Goal: Obtain resource: Download file/media

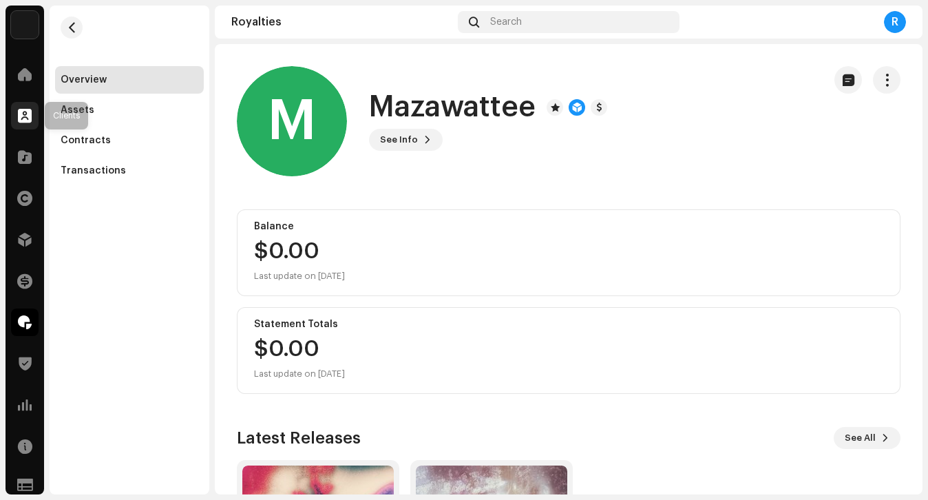
click at [18, 114] on span at bounding box center [25, 115] width 14 height 11
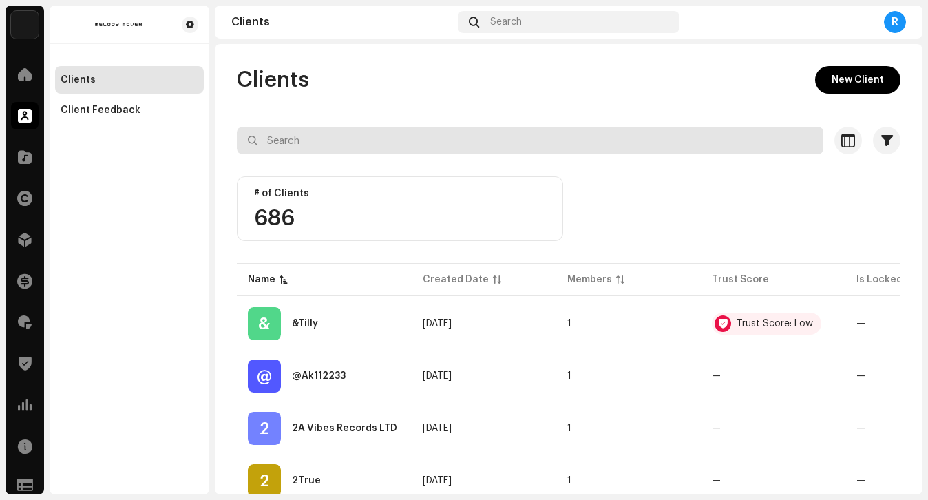
click at [295, 138] on input "text" at bounding box center [530, 141] width 587 height 28
type input "tam"
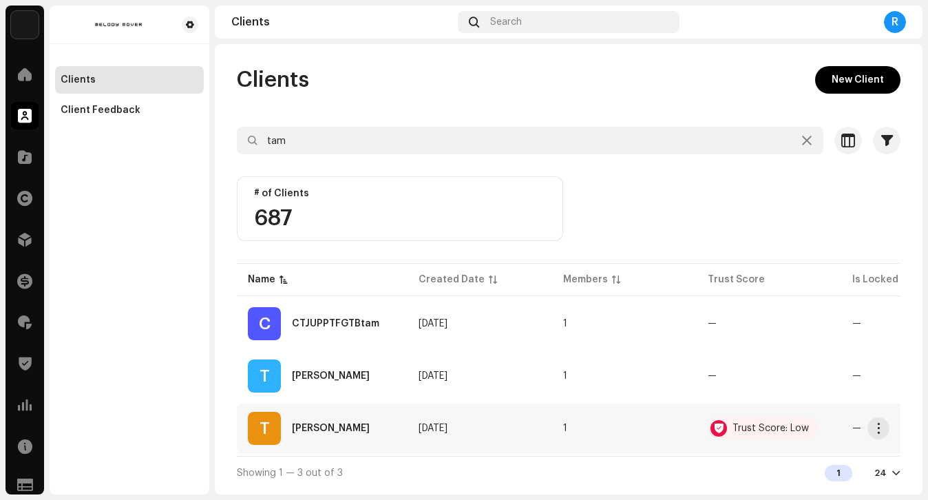
click at [339, 419] on div "[PERSON_NAME]" at bounding box center [322, 428] width 149 height 33
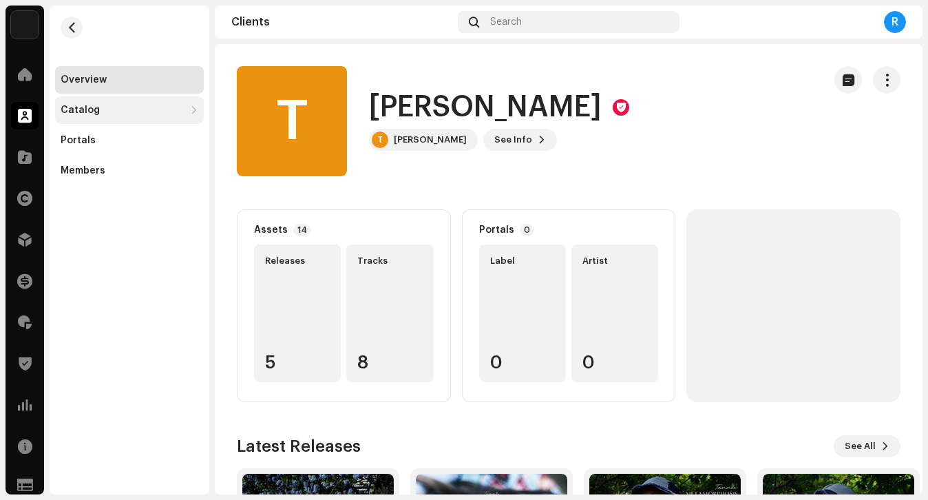
click at [118, 110] on div "Catalog" at bounding box center [123, 110] width 124 height 11
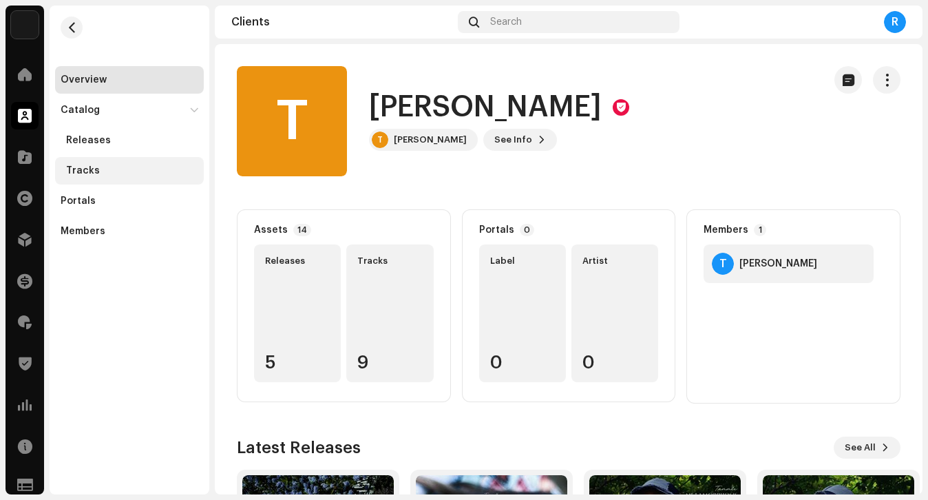
click at [105, 168] on div "Tracks" at bounding box center [132, 170] width 132 height 11
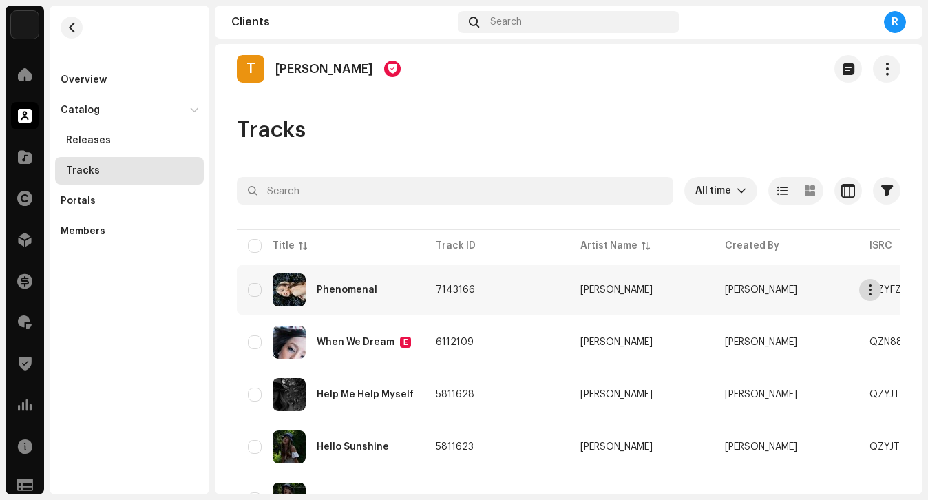
click at [871, 289] on span "button" at bounding box center [871, 289] width 10 height 11
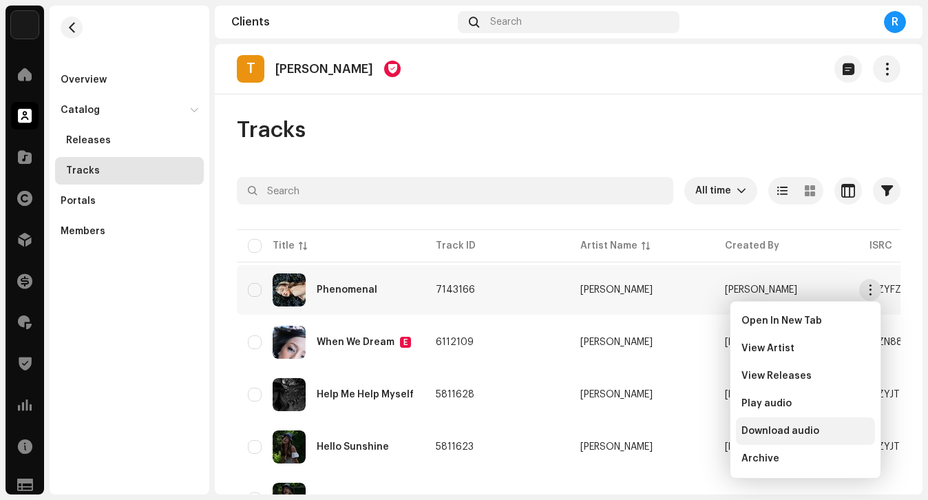
click at [776, 437] on div "Download audio" at bounding box center [805, 431] width 139 height 28
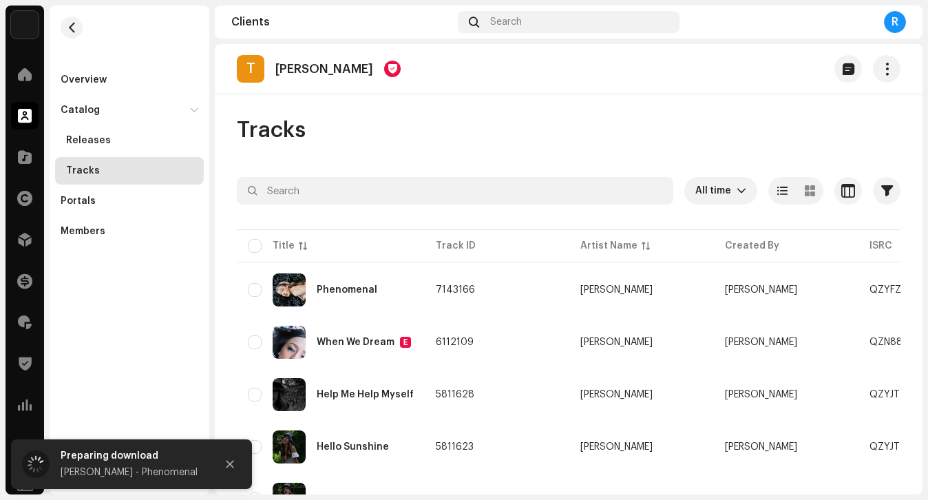
click at [495, 133] on div "Tracks" at bounding box center [569, 130] width 664 height 28
click at [228, 468] on icon "Close" at bounding box center [230, 464] width 10 height 10
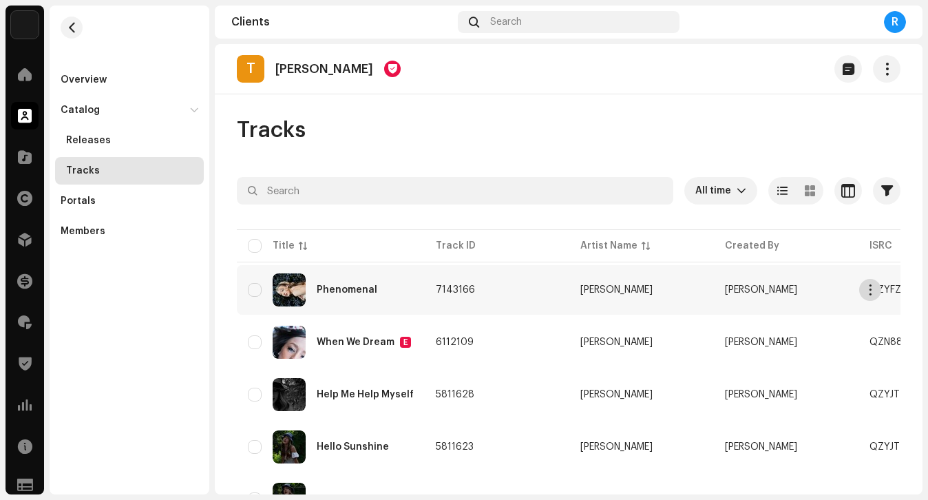
click at [871, 290] on span "button" at bounding box center [871, 289] width 10 height 11
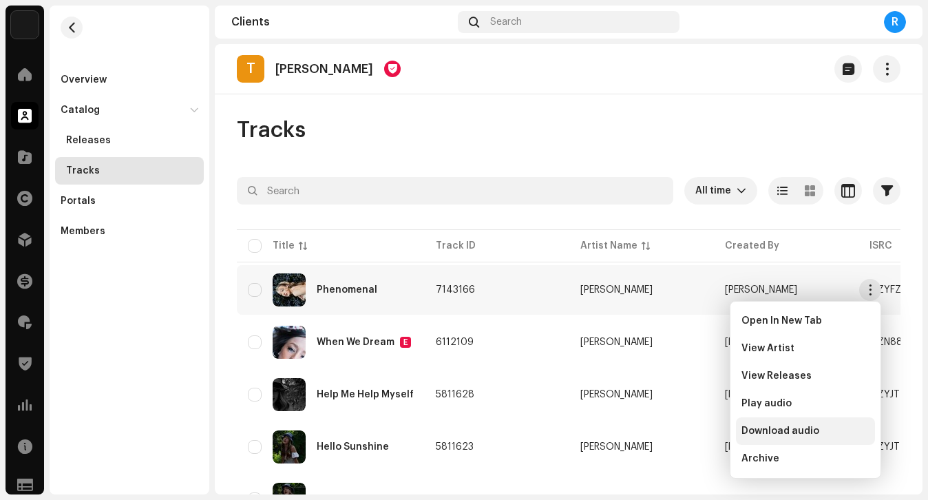
click at [790, 429] on span "Download audio" at bounding box center [781, 431] width 78 height 11
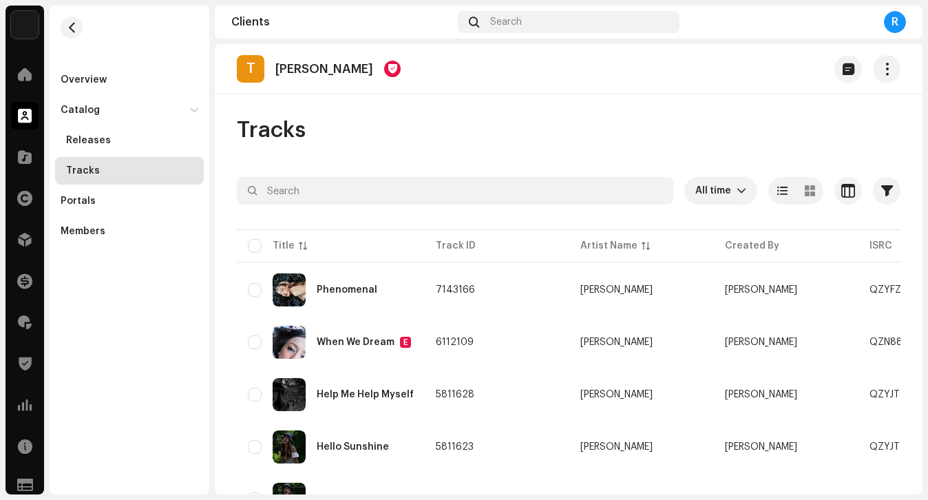
scroll to position [280, 0]
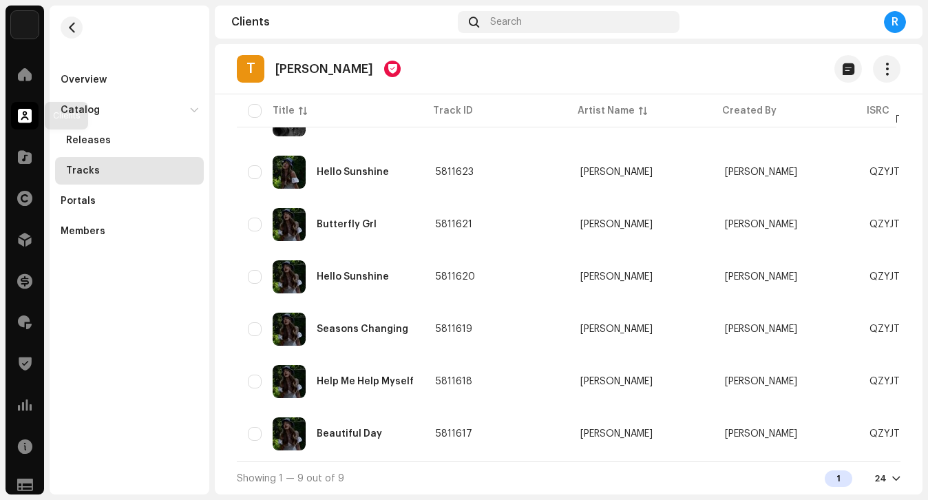
click at [24, 125] on div at bounding box center [25, 116] width 28 height 28
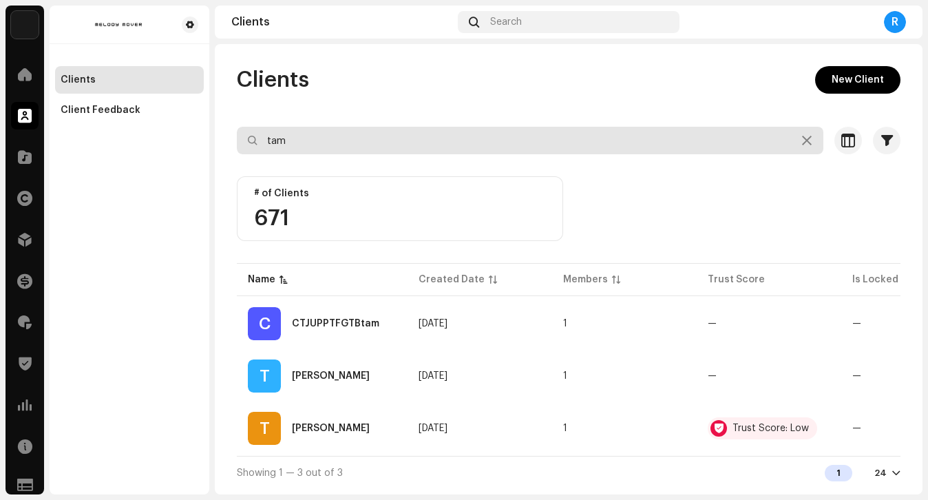
click at [372, 130] on input "tam" at bounding box center [530, 141] width 587 height 28
type input "before close"
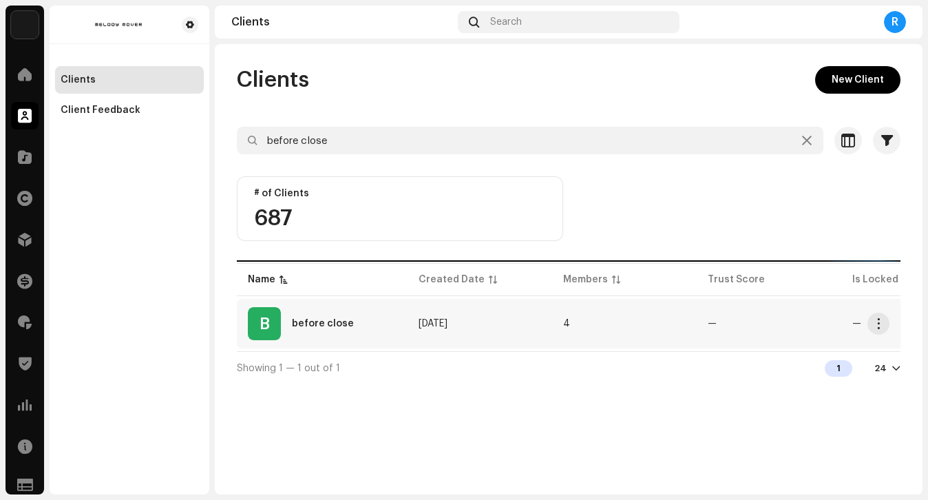
click at [373, 339] on div "B before close" at bounding box center [322, 323] width 149 height 33
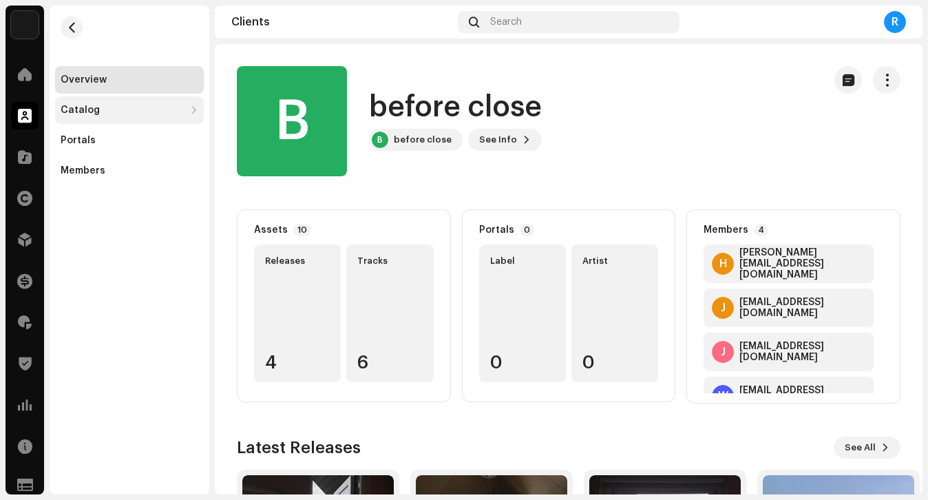
click at [181, 113] on div "Catalog" at bounding box center [123, 110] width 124 height 11
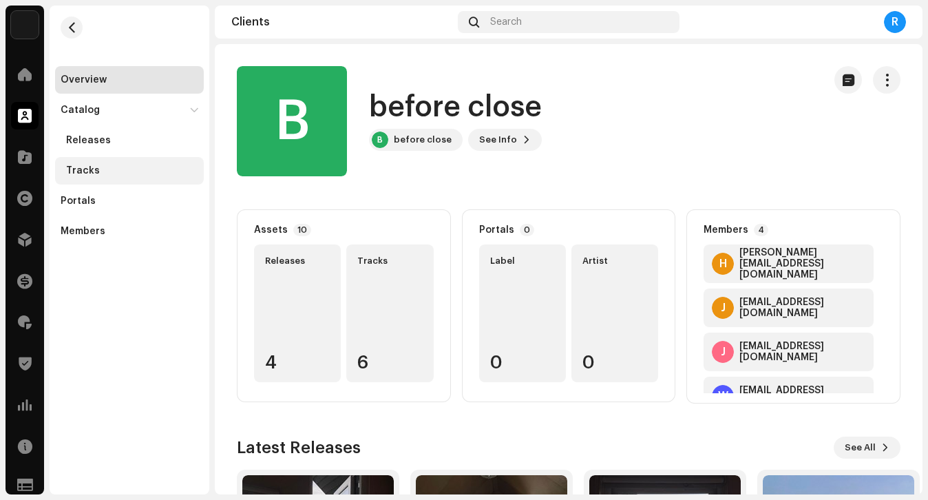
click at [143, 170] on div "Tracks" at bounding box center [132, 170] width 132 height 11
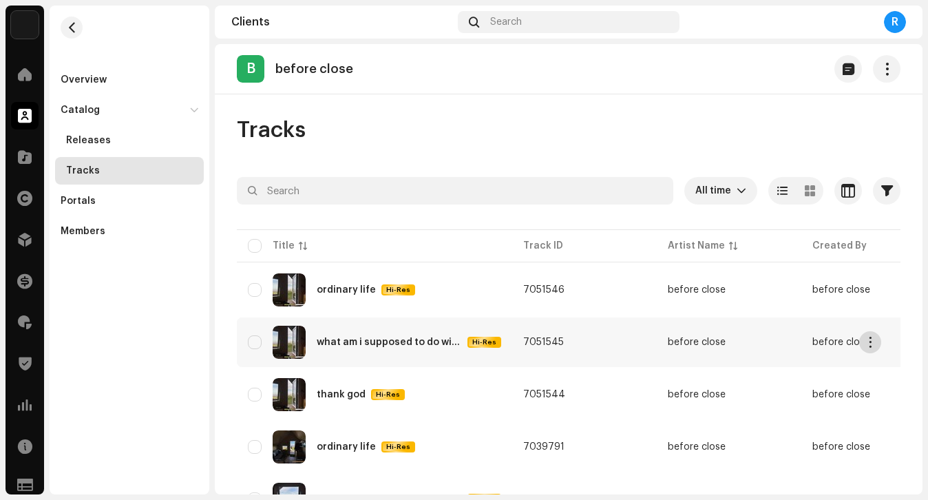
click at [873, 340] on span "button" at bounding box center [871, 342] width 10 height 11
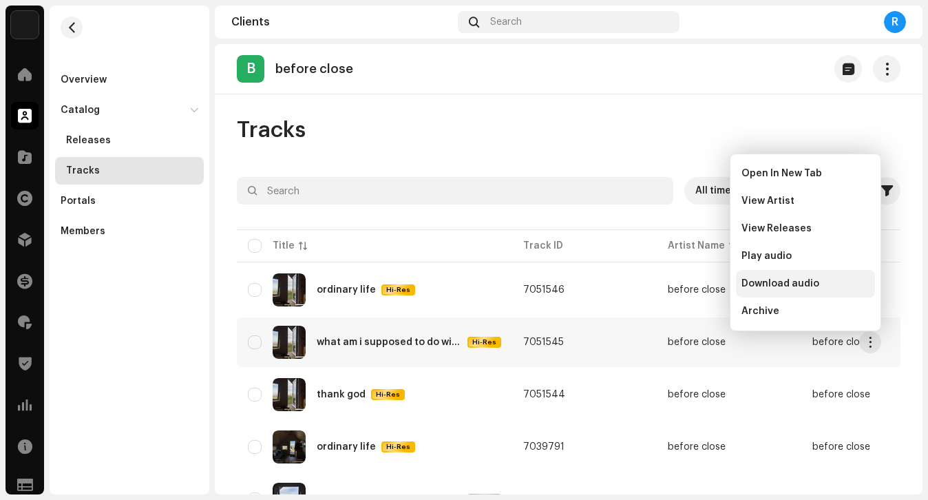
click at [801, 287] on span "Download audio" at bounding box center [781, 283] width 78 height 11
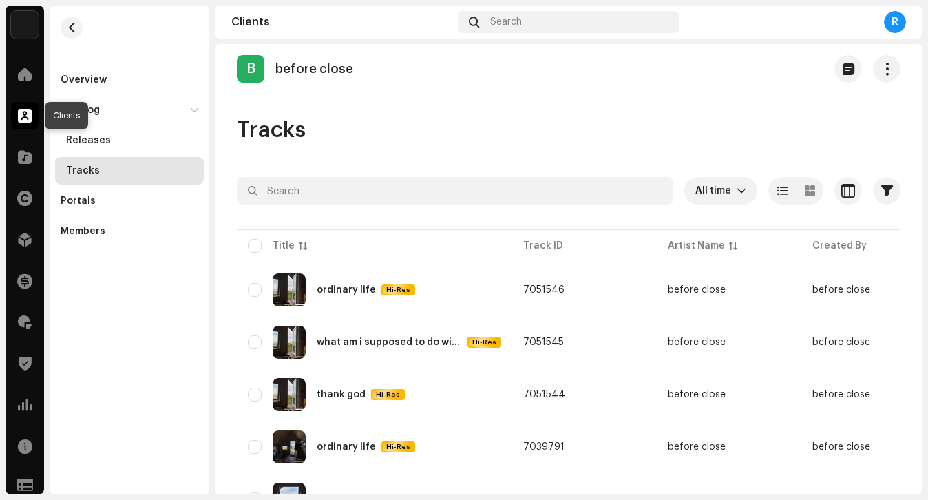
click at [33, 120] on div at bounding box center [25, 116] width 28 height 28
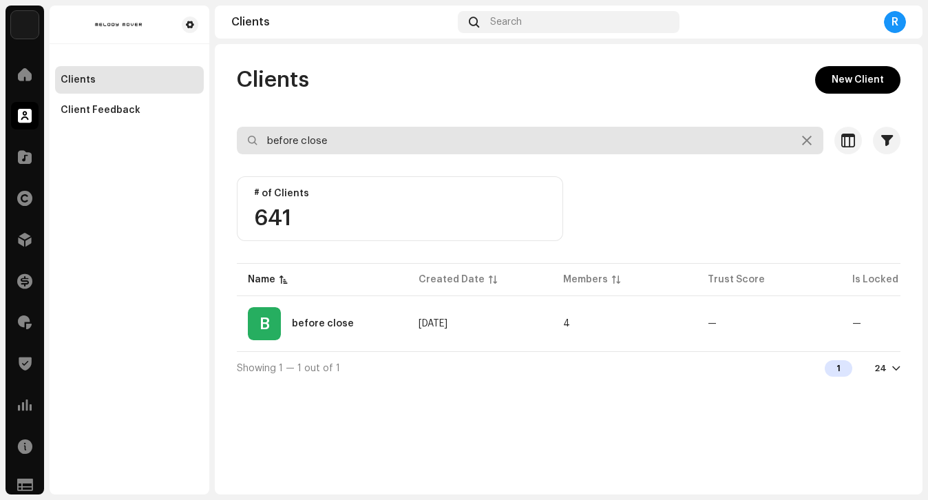
click at [354, 147] on input "before close" at bounding box center [530, 141] width 587 height 28
type input "[PERSON_NAME]"
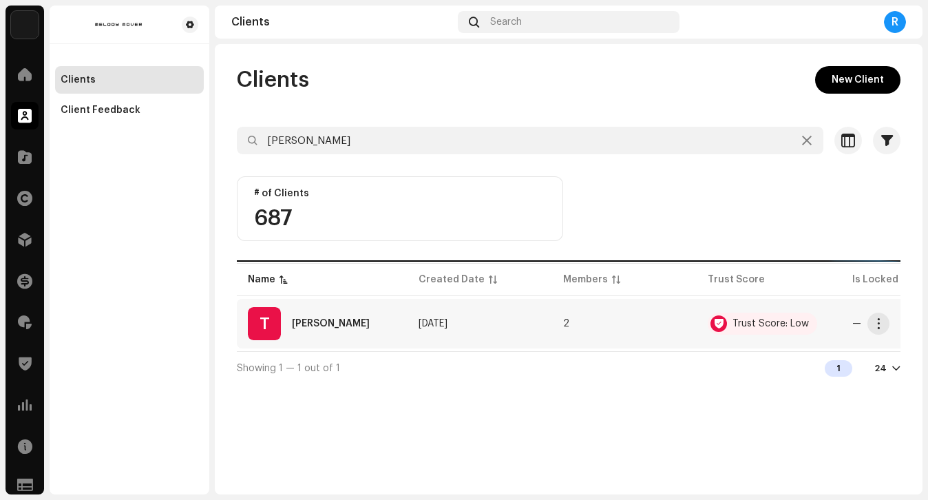
click at [375, 328] on div "T [PERSON_NAME]" at bounding box center [322, 323] width 149 height 33
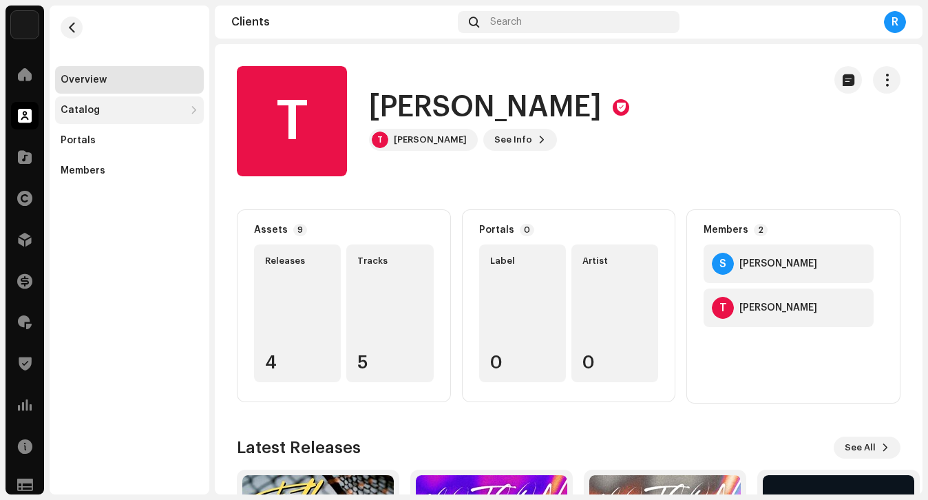
click at [147, 113] on div "Catalog" at bounding box center [123, 110] width 124 height 11
click at [430, 151] on div "T [PERSON_NAME] T Teddy Marquee See Info" at bounding box center [525, 121] width 576 height 110
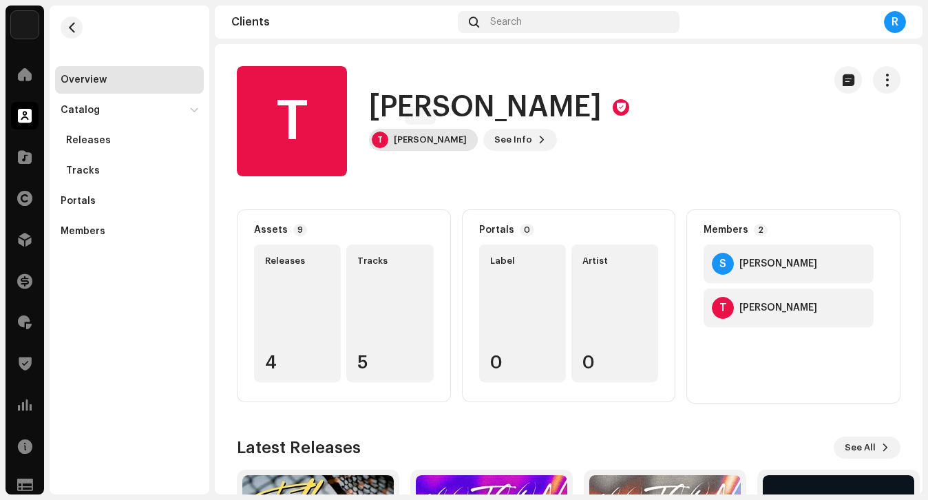
click at [424, 141] on div "[PERSON_NAME]" at bounding box center [430, 139] width 73 height 11
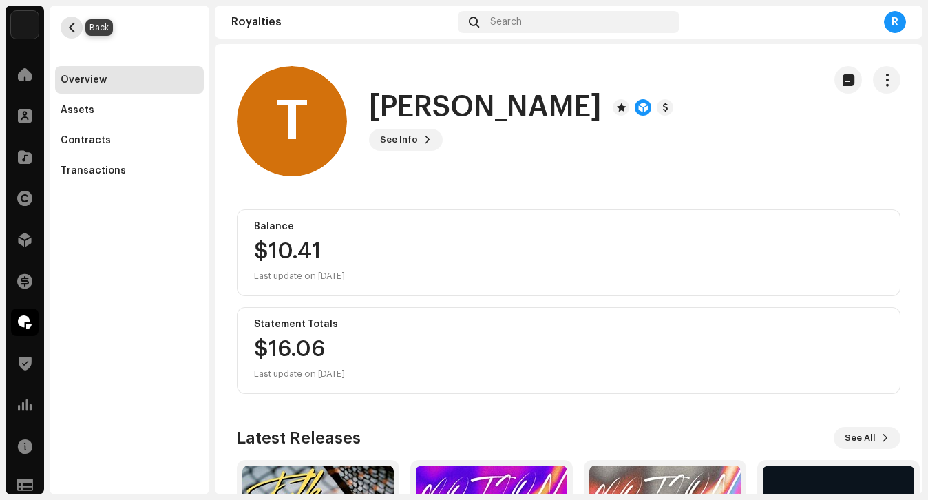
click at [72, 32] on span "button" at bounding box center [72, 27] width 10 height 11
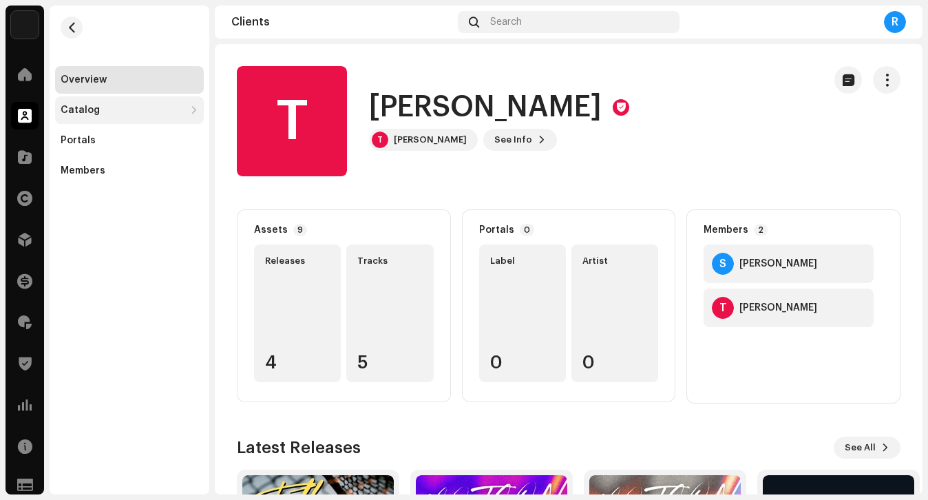
click at [117, 117] on div "Catalog" at bounding box center [129, 110] width 149 height 28
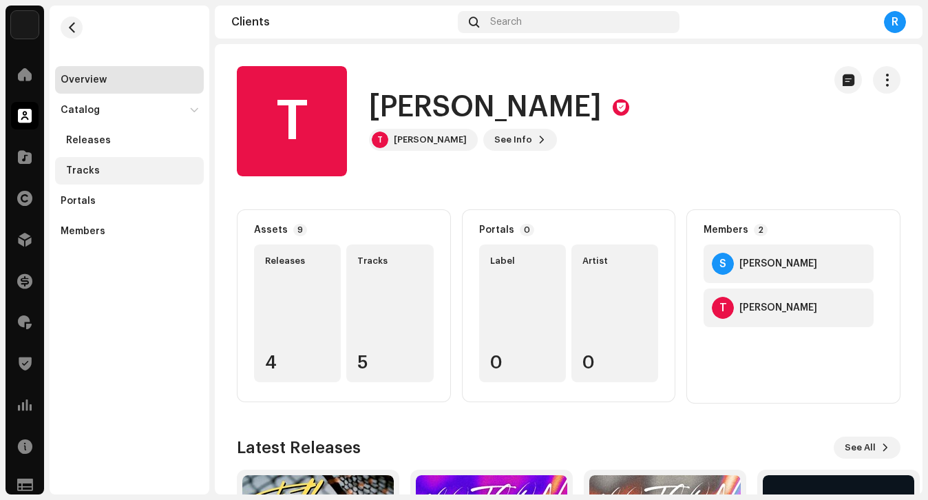
click at [113, 163] on div "Tracks" at bounding box center [129, 171] width 149 height 28
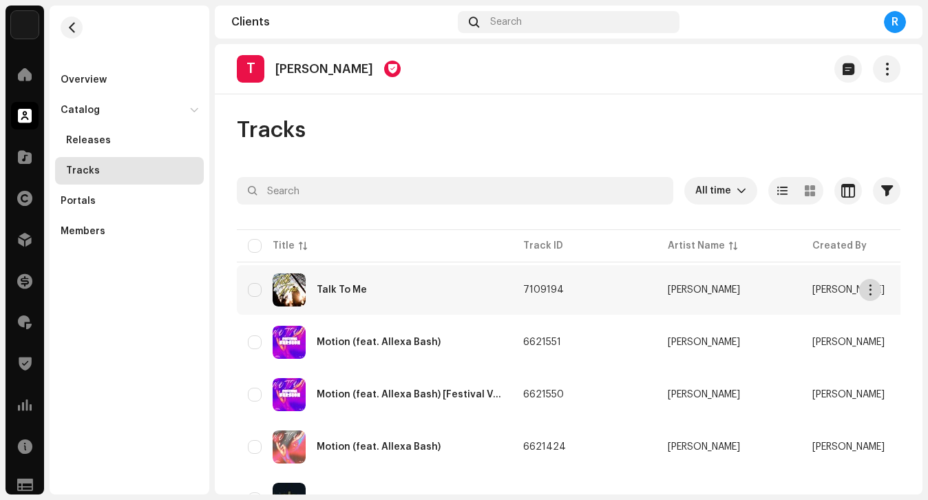
click at [871, 296] on button "button" at bounding box center [871, 290] width 22 height 22
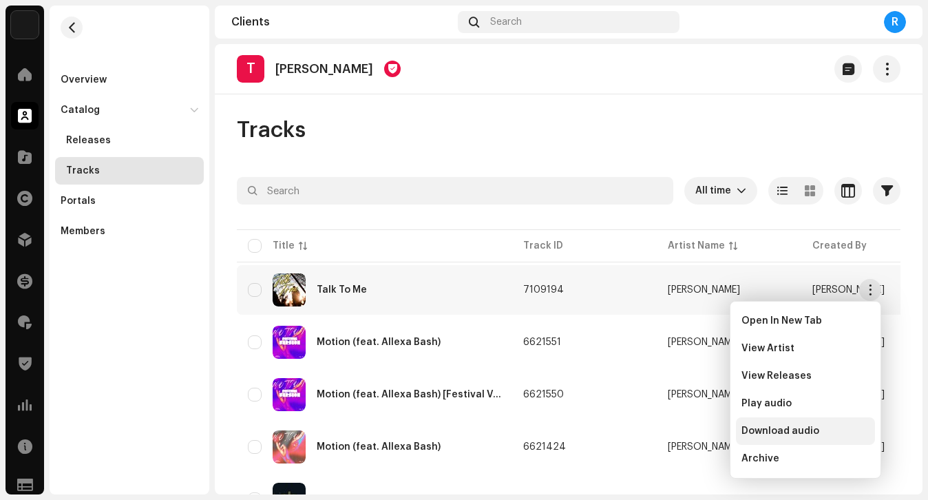
click at [784, 431] on span "Download audio" at bounding box center [781, 431] width 78 height 11
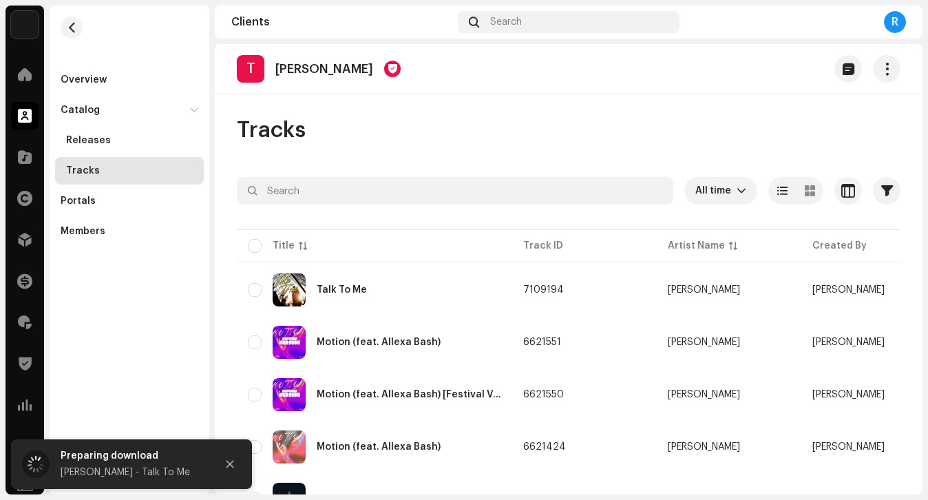
click at [727, 118] on div "Tracks" at bounding box center [569, 130] width 664 height 28
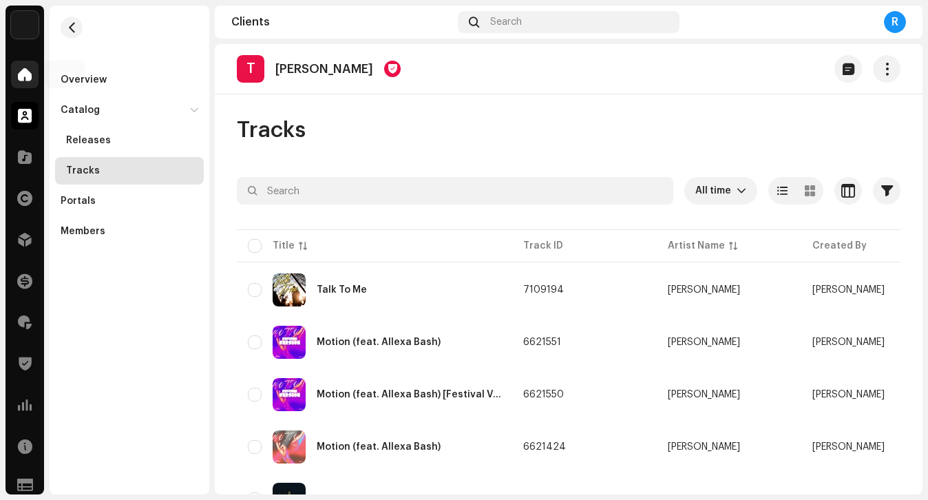
click at [16, 74] on div at bounding box center [25, 75] width 28 height 28
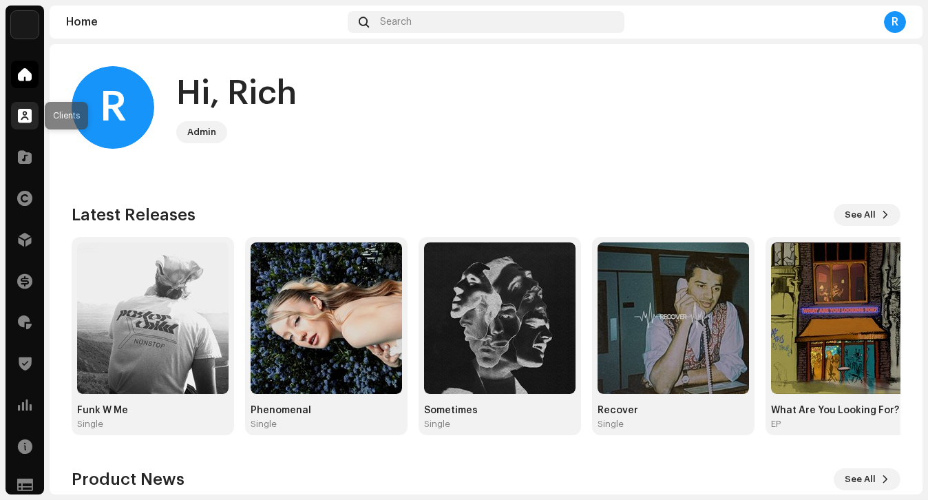
click at [25, 118] on span at bounding box center [25, 115] width 14 height 11
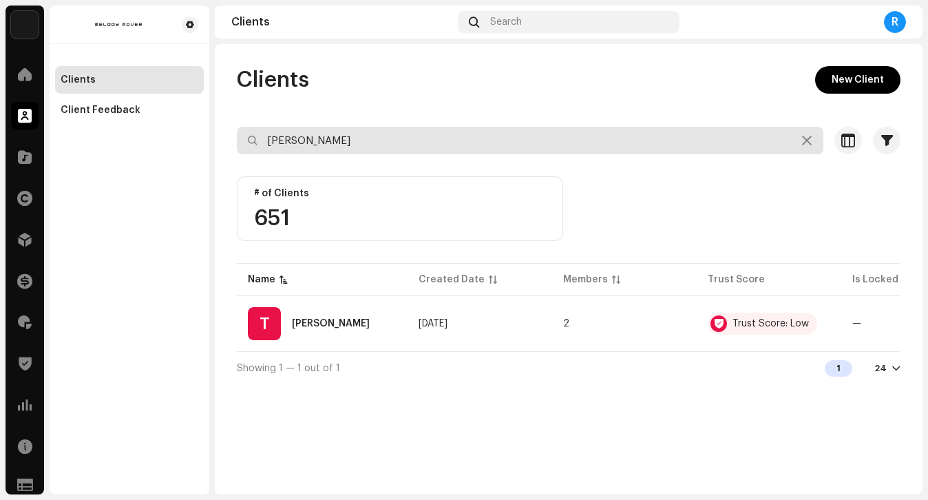
click at [291, 130] on input "[PERSON_NAME]" at bounding box center [530, 141] width 587 height 28
type input "abi"
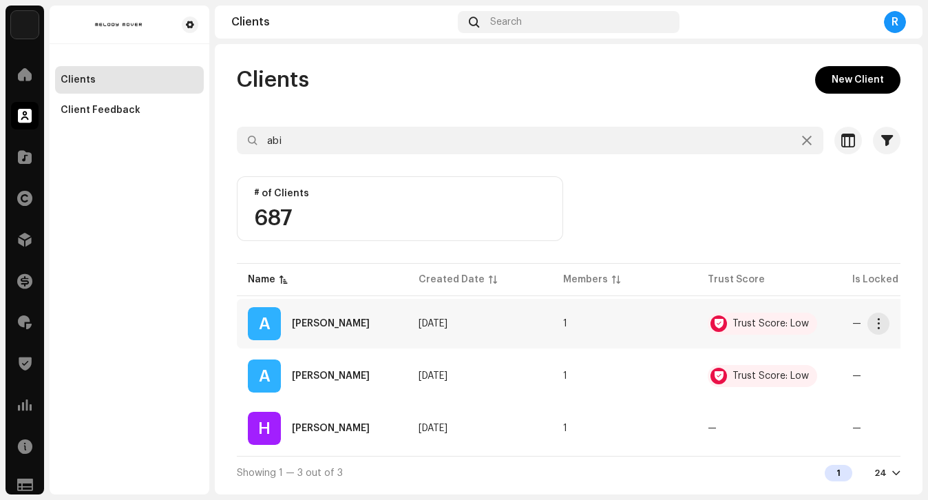
click at [339, 316] on div "A [PERSON_NAME]" at bounding box center [322, 323] width 149 height 33
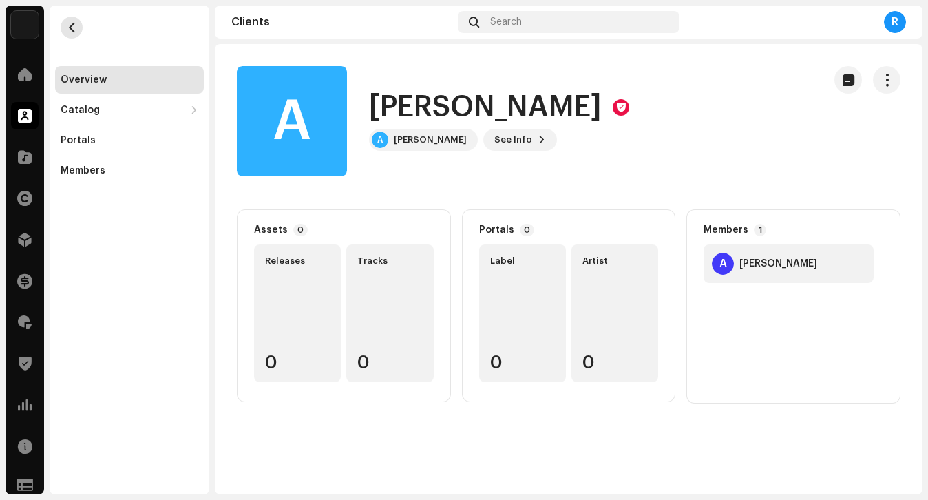
click at [76, 25] on span "button" at bounding box center [72, 27] width 10 height 11
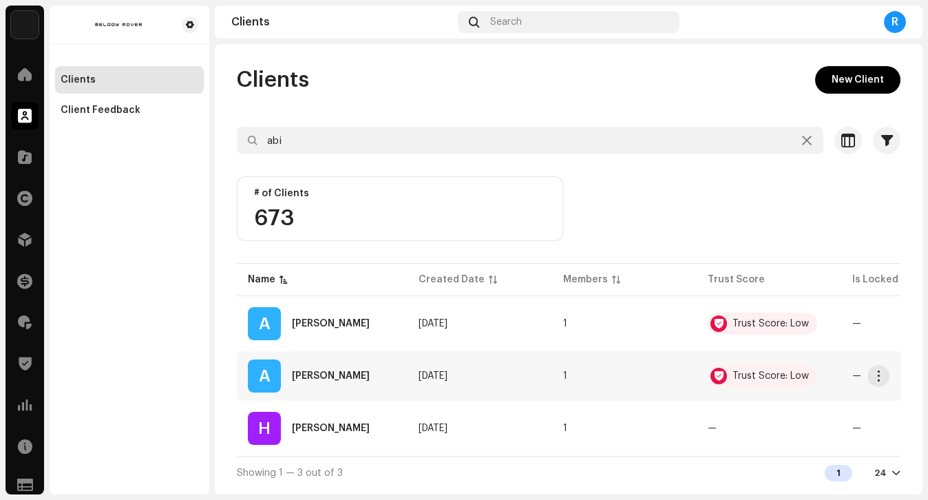
click at [355, 375] on div "[PERSON_NAME]" at bounding box center [331, 376] width 78 height 10
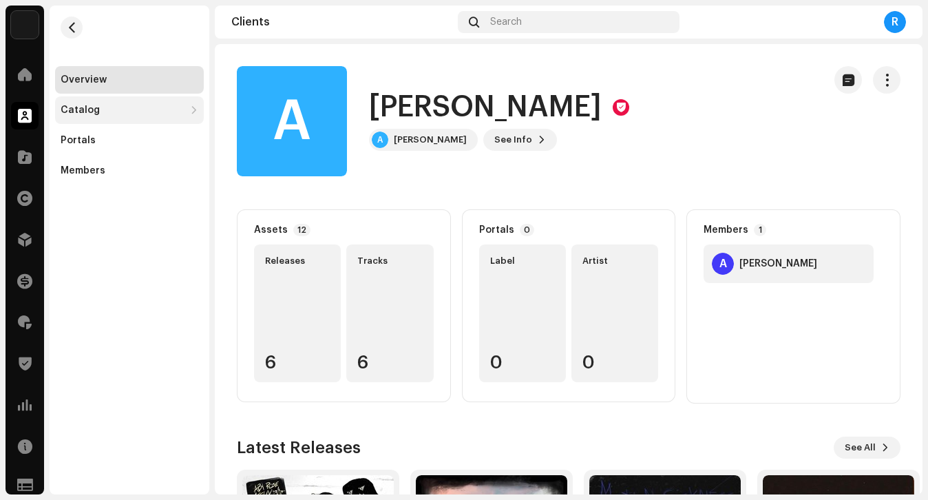
click at [144, 112] on div "Catalog" at bounding box center [123, 110] width 124 height 11
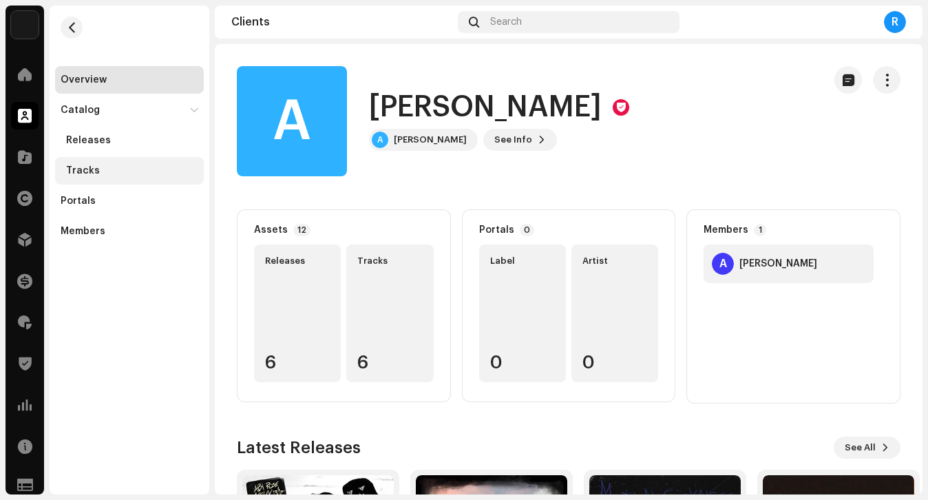
click at [123, 158] on div "Tracks" at bounding box center [129, 171] width 149 height 28
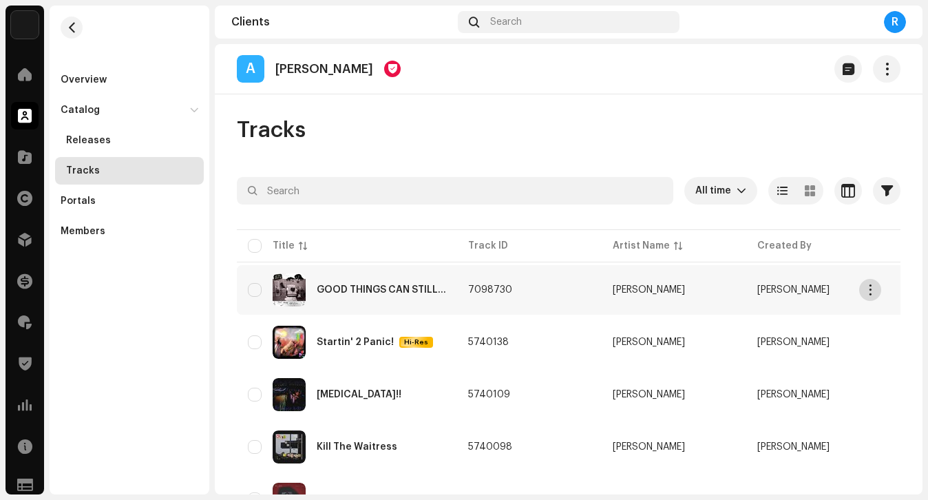
click at [871, 287] on span "button" at bounding box center [871, 289] width 10 height 11
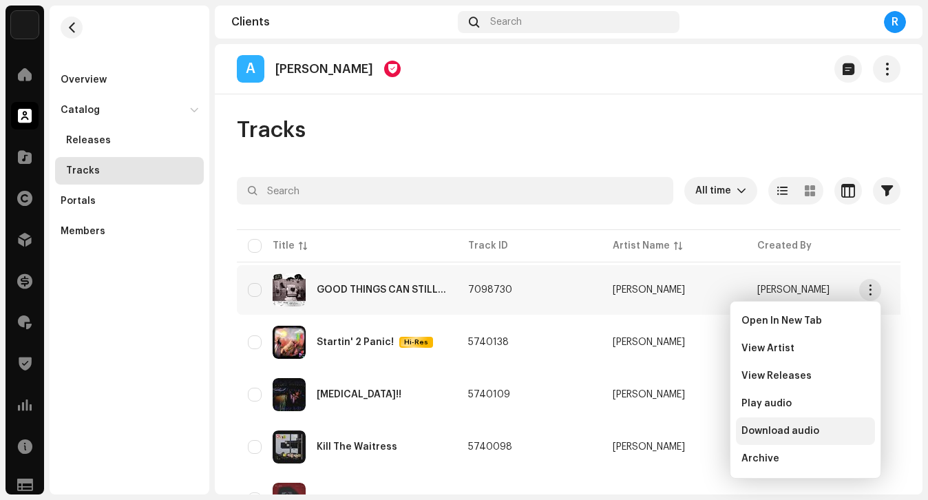
click at [774, 435] on span "Download audio" at bounding box center [781, 431] width 78 height 11
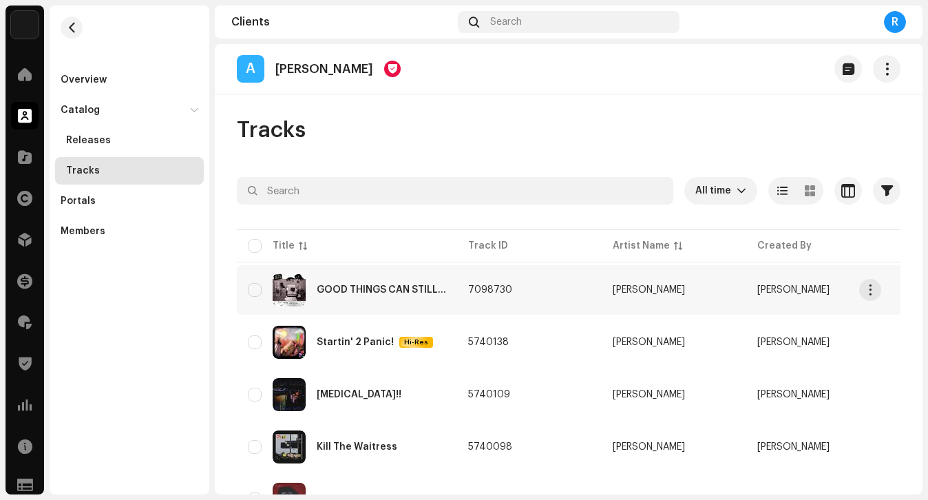
click at [360, 268] on td "GOOD THINGS CAN STILL..." at bounding box center [347, 290] width 220 height 50
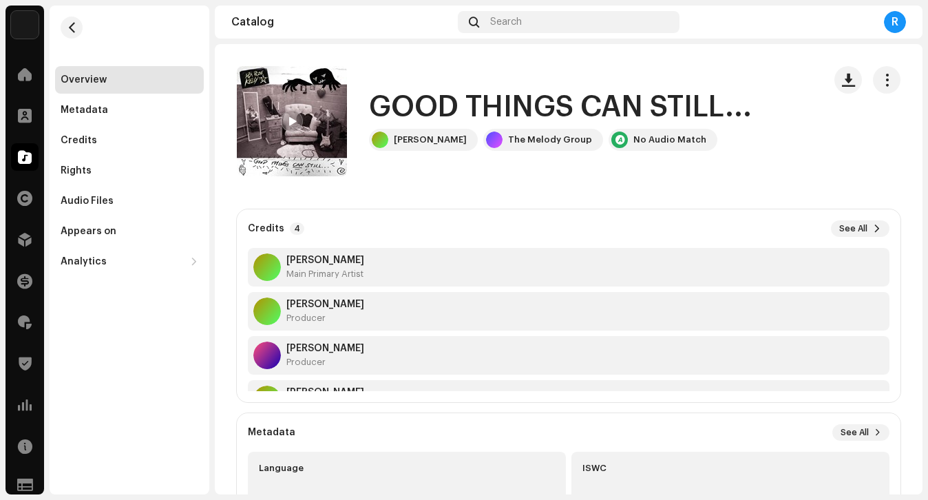
click at [886, 77] on button "button" at bounding box center [887, 80] width 28 height 28
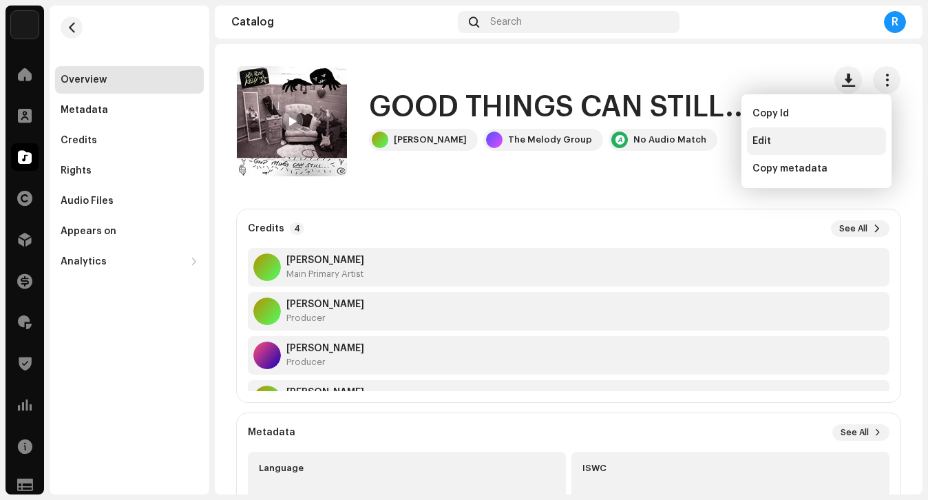
click at [815, 138] on div "Edit" at bounding box center [817, 141] width 128 height 11
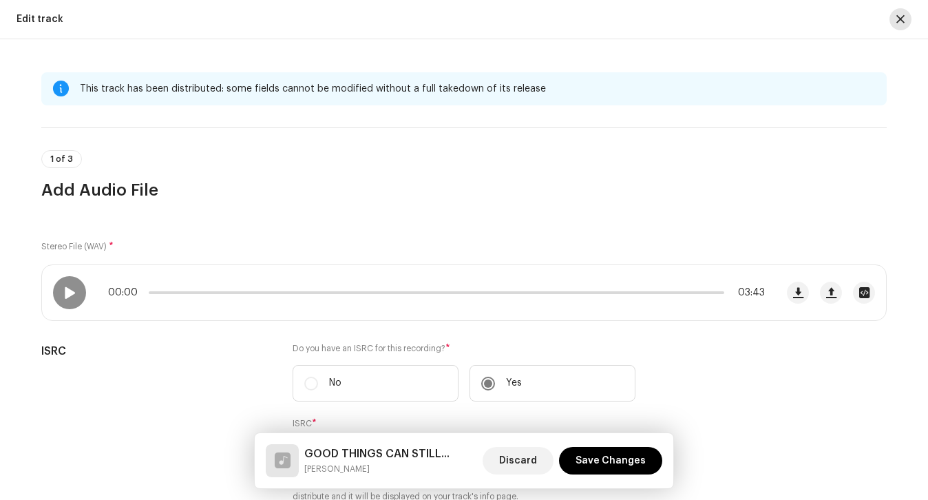
click at [904, 21] on span "button" at bounding box center [901, 19] width 8 height 11
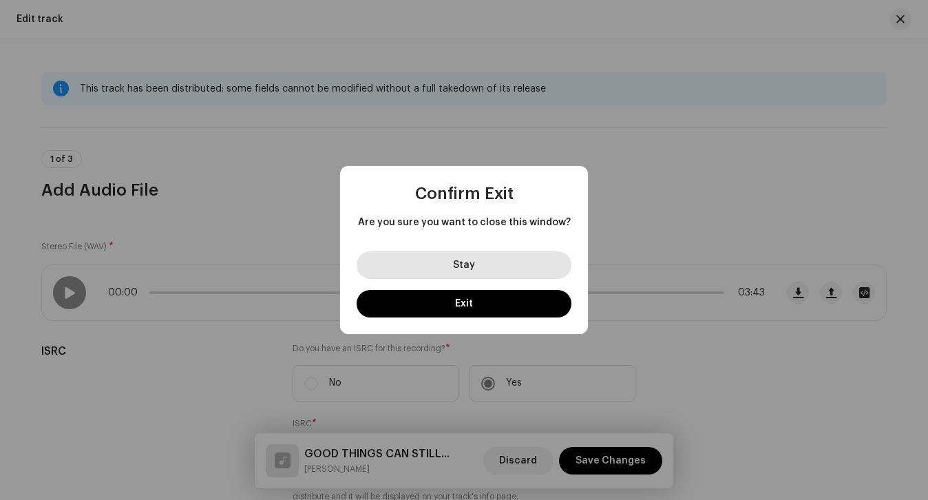
click at [479, 268] on button "Stay" at bounding box center [464, 265] width 215 height 28
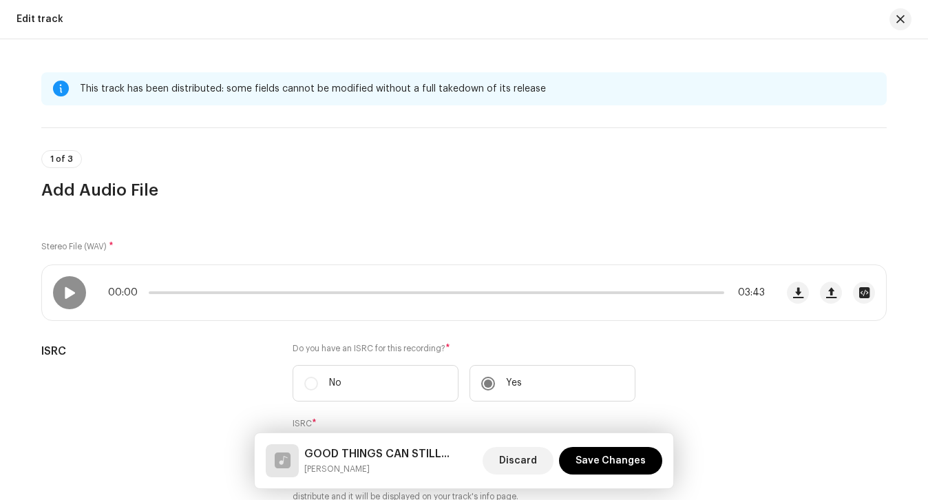
click at [54, 160] on span "1 of 3" at bounding box center [61, 159] width 23 height 8
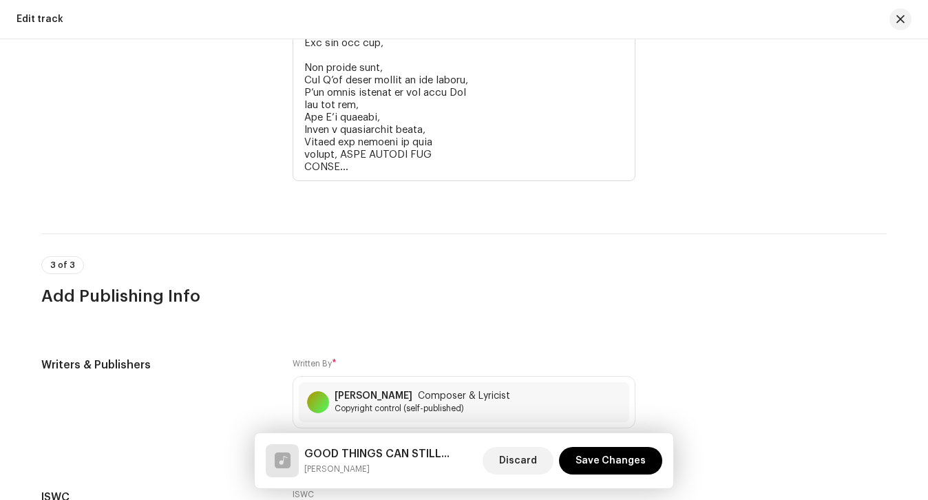
scroll to position [3805, 0]
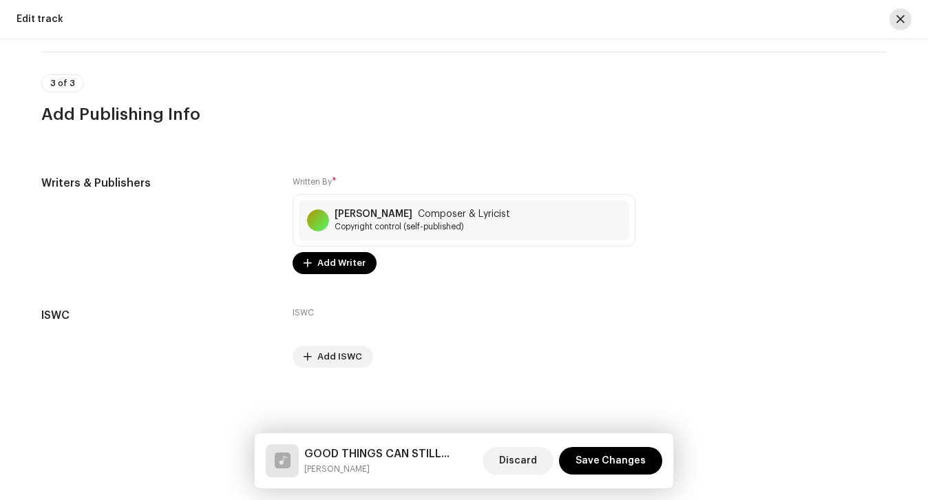
click at [903, 19] on span "button" at bounding box center [901, 19] width 8 height 11
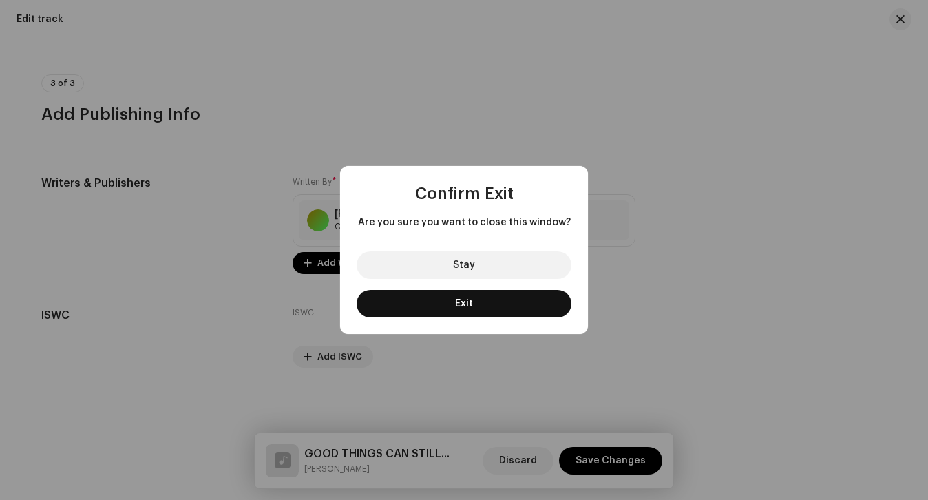
click at [517, 308] on button "Exit" at bounding box center [464, 304] width 215 height 28
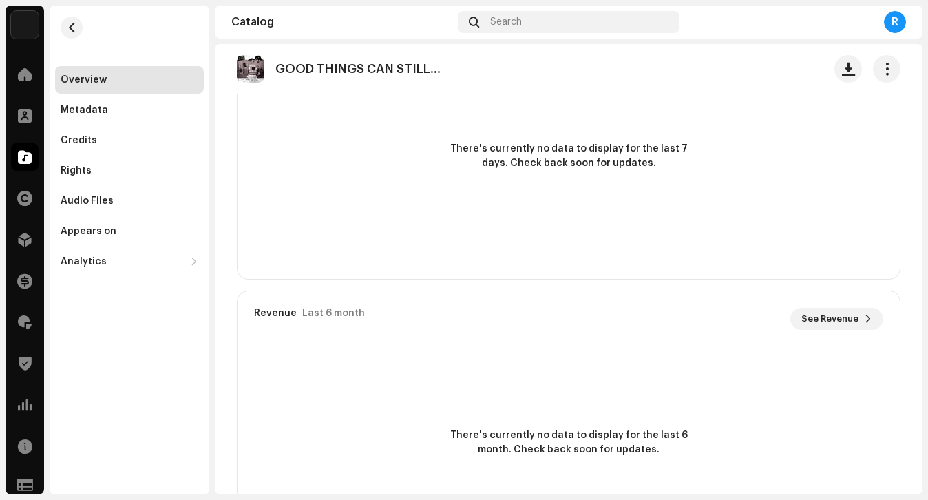
scroll to position [933, 0]
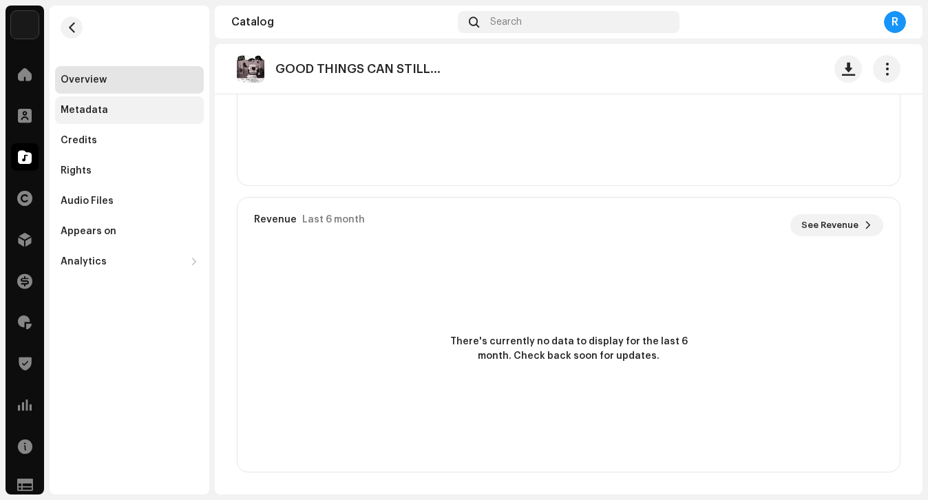
click at [117, 107] on div "Metadata" at bounding box center [130, 110] width 138 height 11
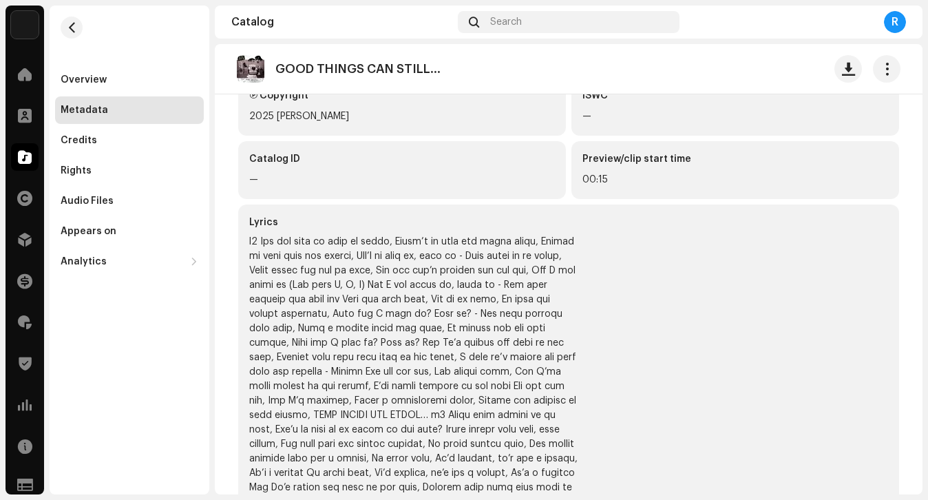
scroll to position [406, 0]
click at [112, 136] on div "Credits" at bounding box center [130, 140] width 138 height 11
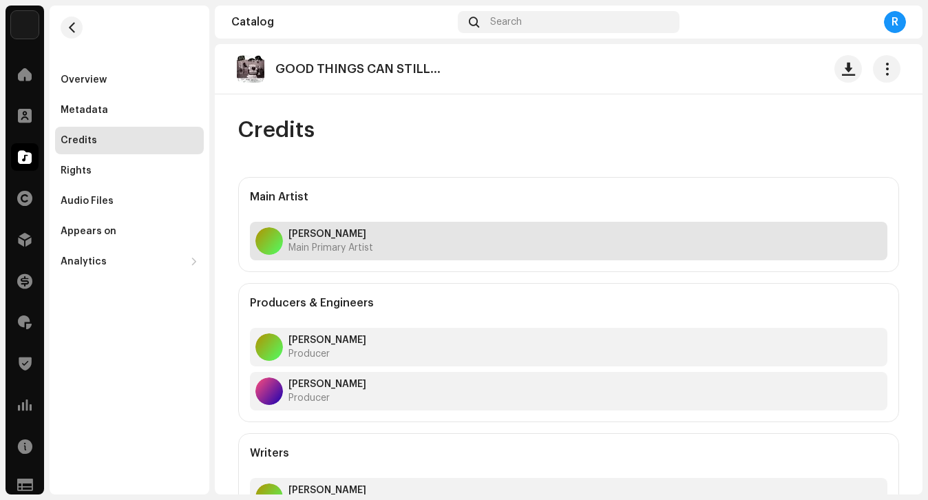
scroll to position [34, 0]
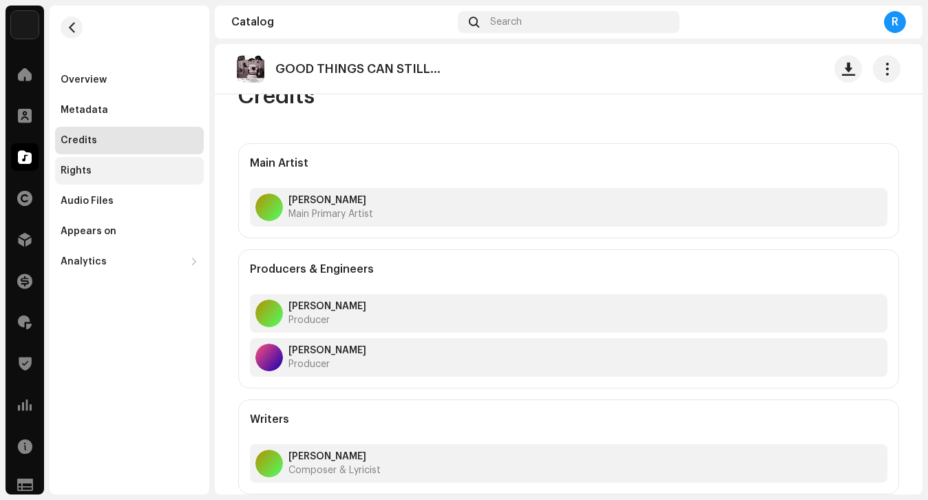
click at [147, 174] on div "Rights" at bounding box center [130, 170] width 138 height 11
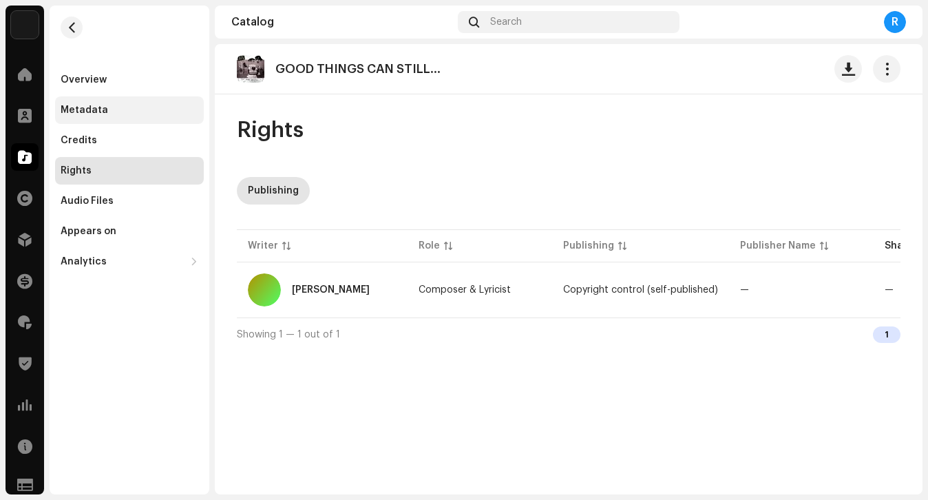
click at [94, 109] on div "Metadata" at bounding box center [85, 110] width 48 height 11
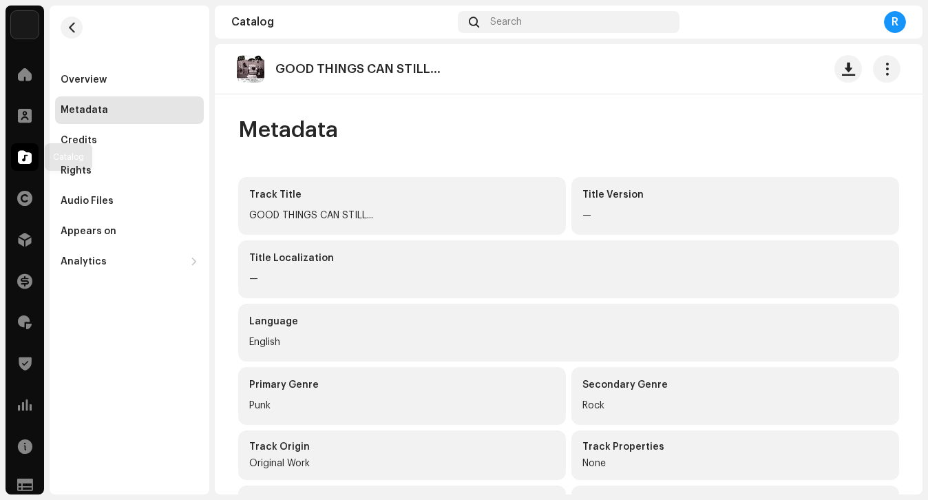
click at [15, 131] on div "Clients" at bounding box center [25, 115] width 39 height 39
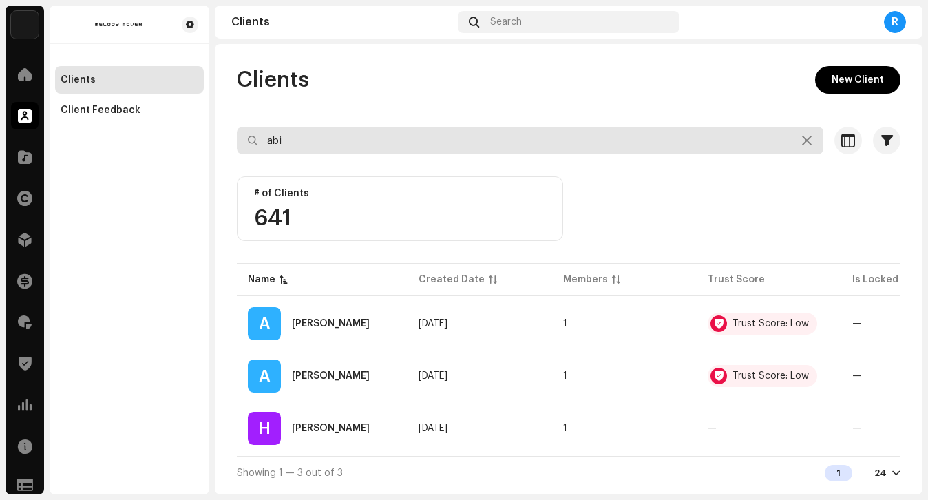
click at [329, 145] on input "abi" at bounding box center [530, 141] width 587 height 28
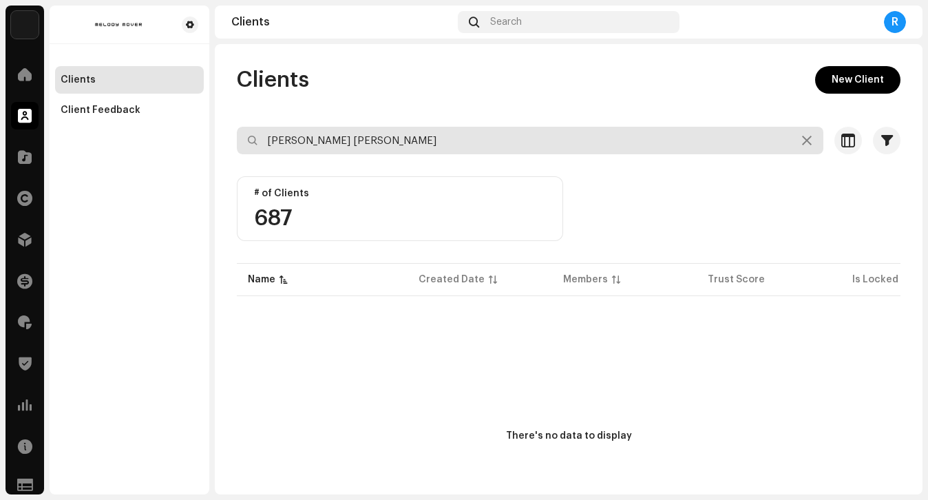
click at [287, 144] on input "[PERSON_NAME] [PERSON_NAME]" at bounding box center [530, 141] width 587 height 28
type input "[PERSON_NAME]"
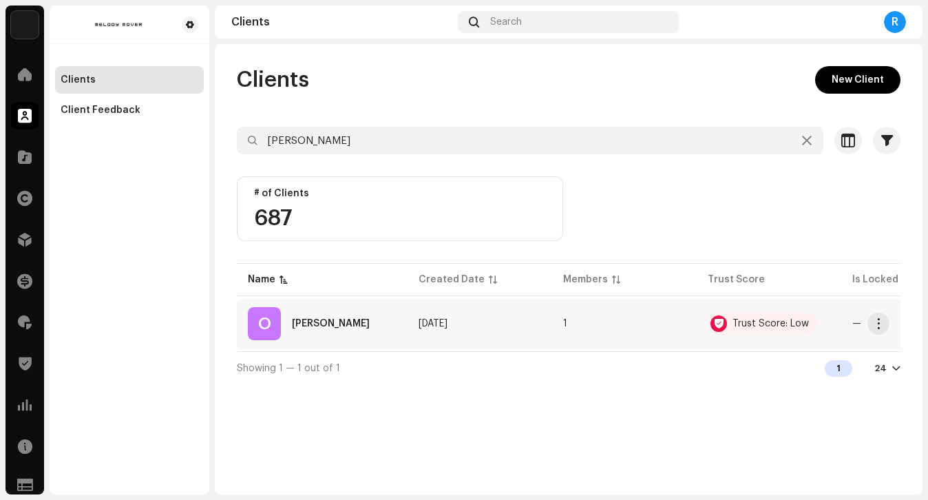
click at [304, 314] on div "O [PERSON_NAME]" at bounding box center [322, 323] width 149 height 33
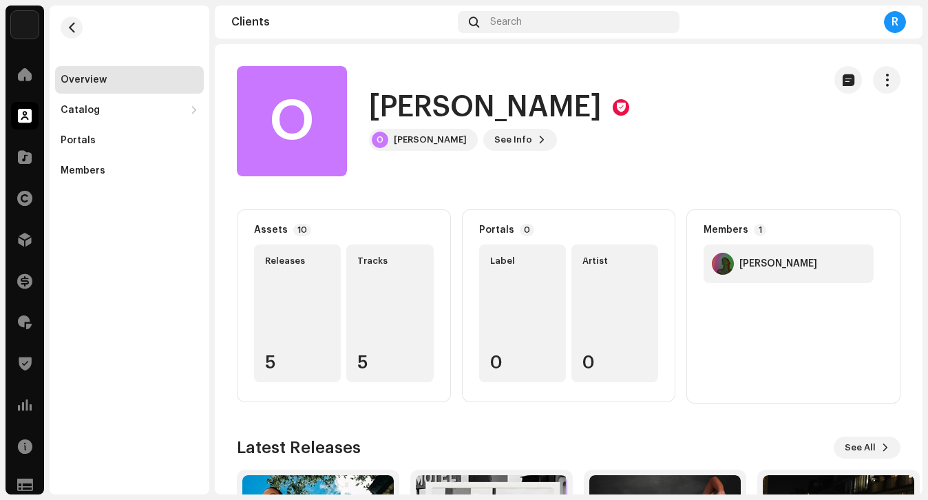
click at [417, 153] on div "O [PERSON_NAME] O [PERSON_NAME] See Info" at bounding box center [525, 121] width 576 height 110
click at [408, 138] on div "[PERSON_NAME]" at bounding box center [430, 139] width 73 height 11
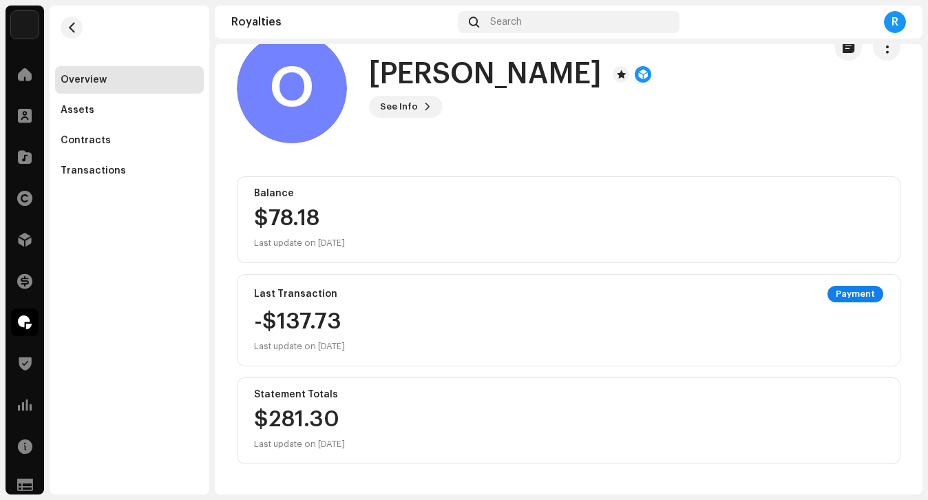
scroll to position [31, 0]
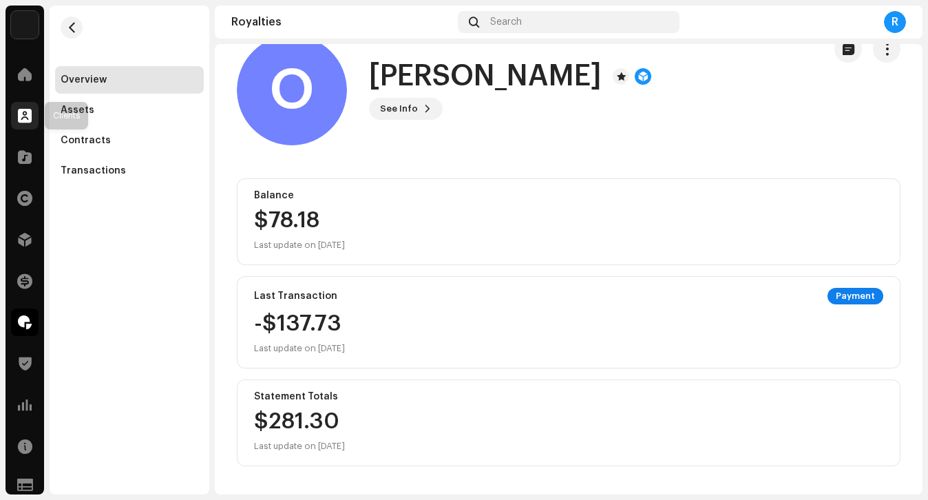
click at [26, 117] on span at bounding box center [25, 115] width 14 height 11
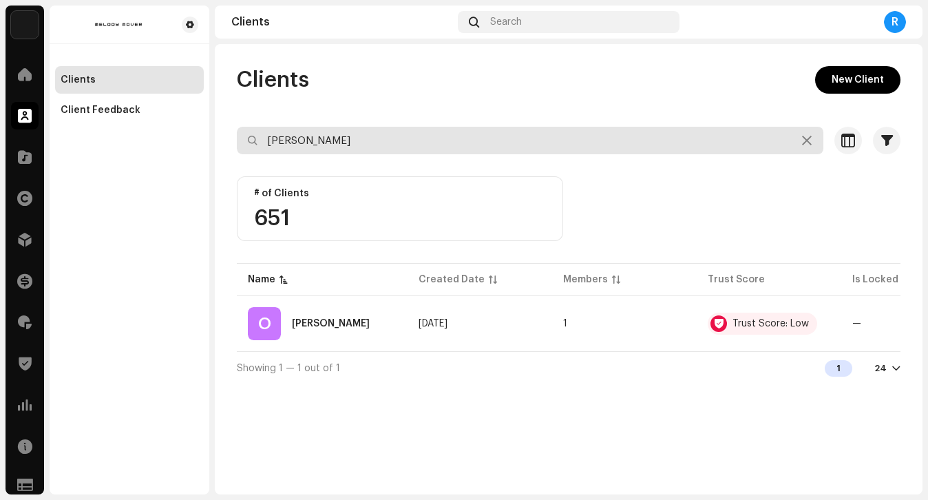
click at [349, 132] on input "[PERSON_NAME]" at bounding box center [530, 141] width 587 height 28
type input "cer"
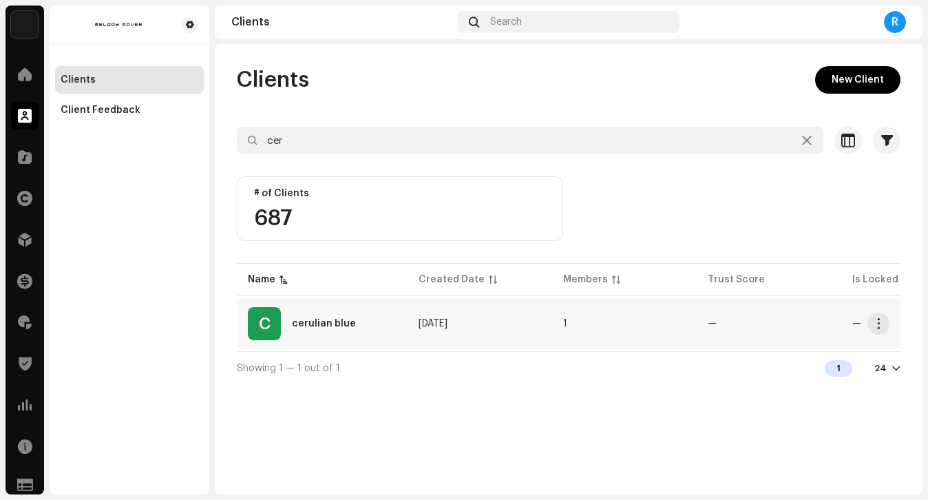
click at [356, 328] on div "C cerulian blue" at bounding box center [322, 323] width 149 height 33
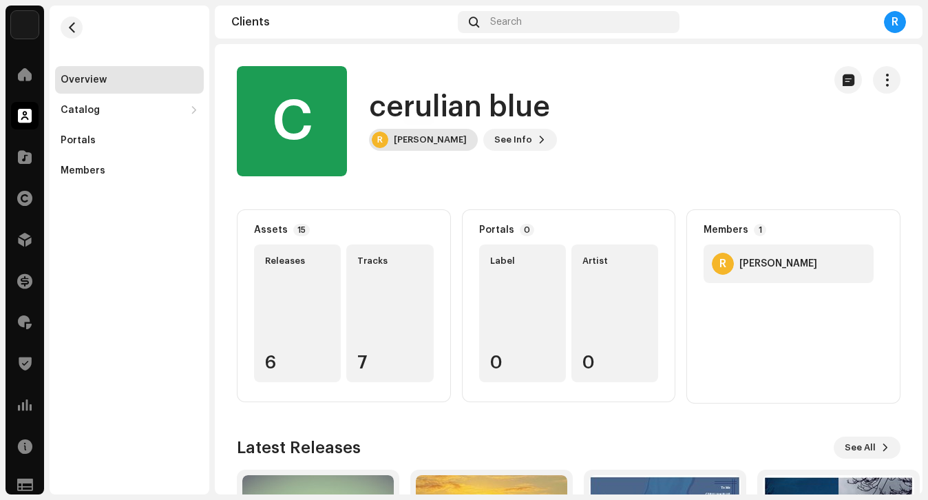
click at [424, 148] on div "R [PERSON_NAME]" at bounding box center [423, 140] width 109 height 22
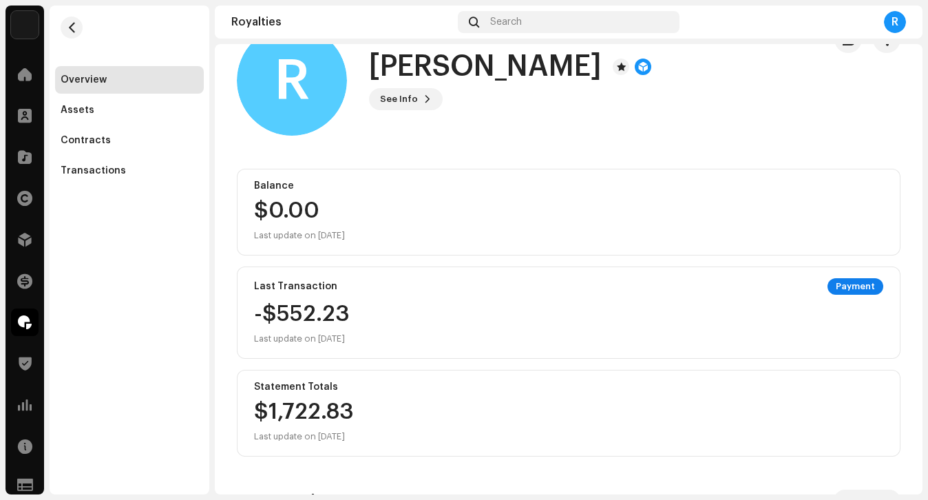
scroll to position [40, 0]
click at [29, 123] on div at bounding box center [25, 116] width 28 height 28
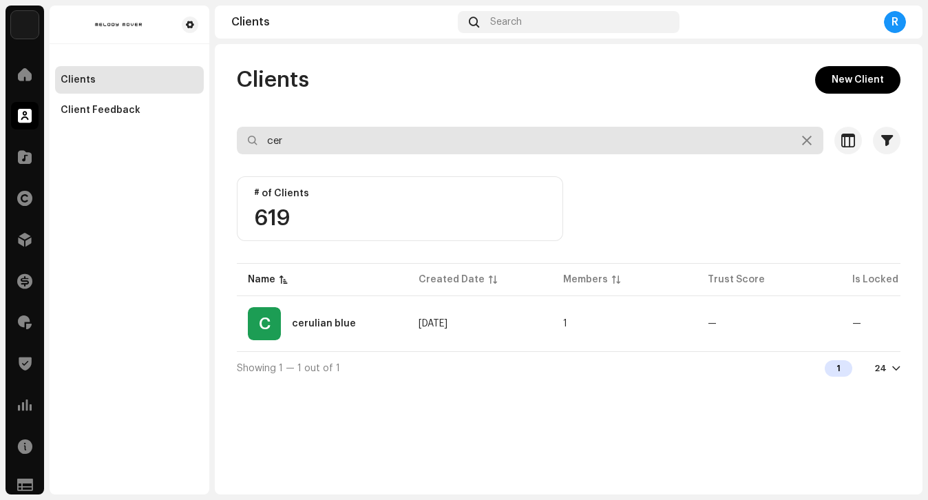
click at [332, 136] on input "cer" at bounding box center [530, 141] width 587 height 28
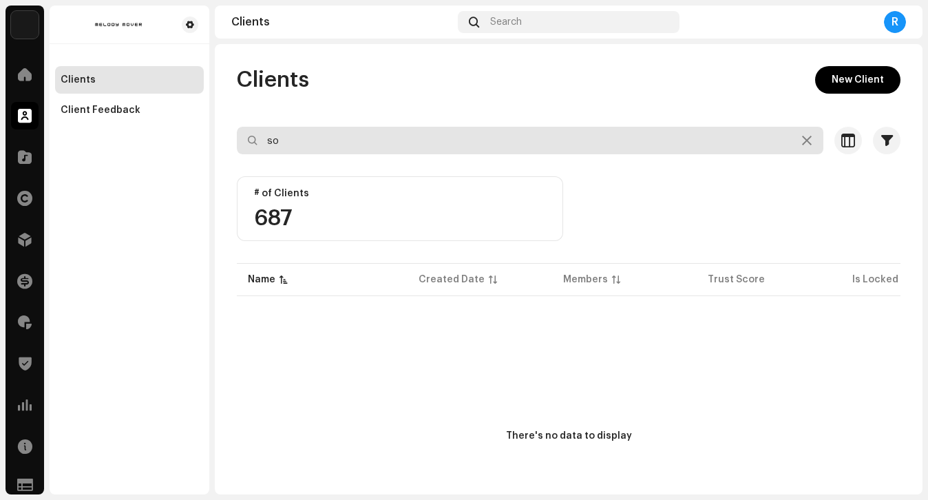
type input "so,"
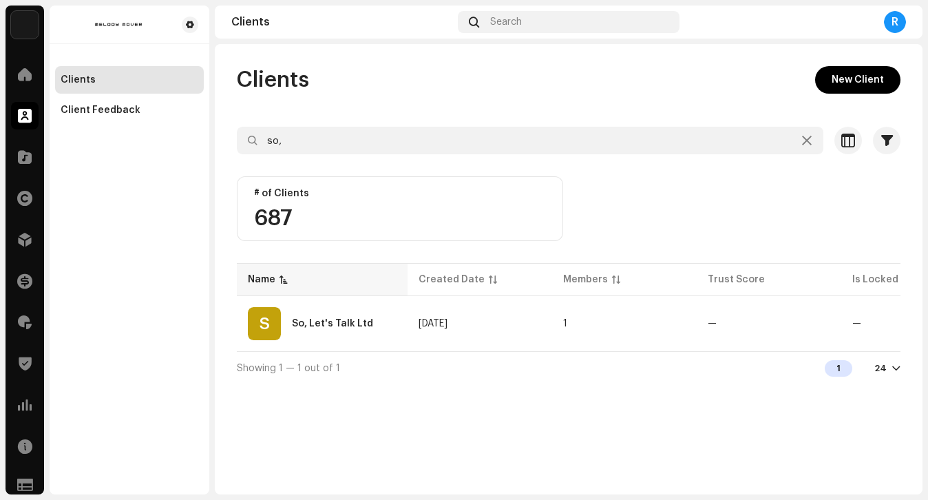
click at [323, 307] on div "S So, Let's Talk Ltd" at bounding box center [322, 323] width 149 height 33
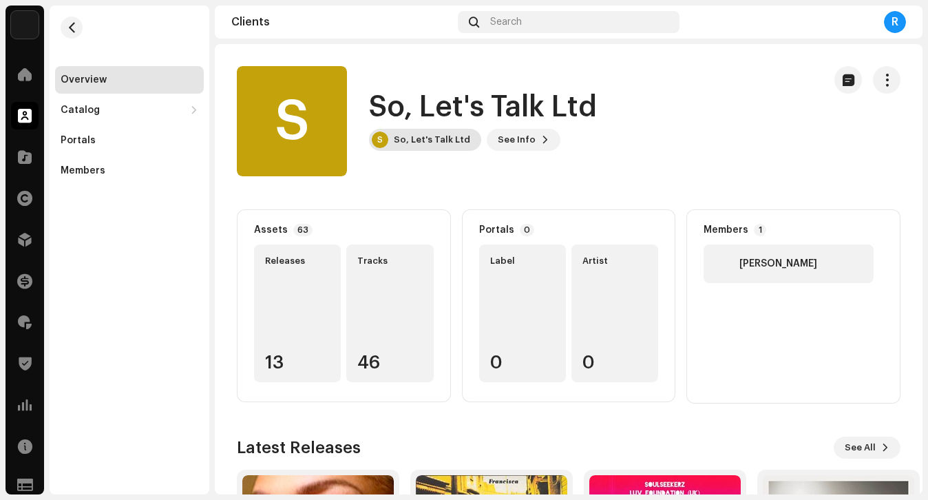
click at [401, 147] on div "S So, Let's Talk Ltd" at bounding box center [425, 140] width 112 height 22
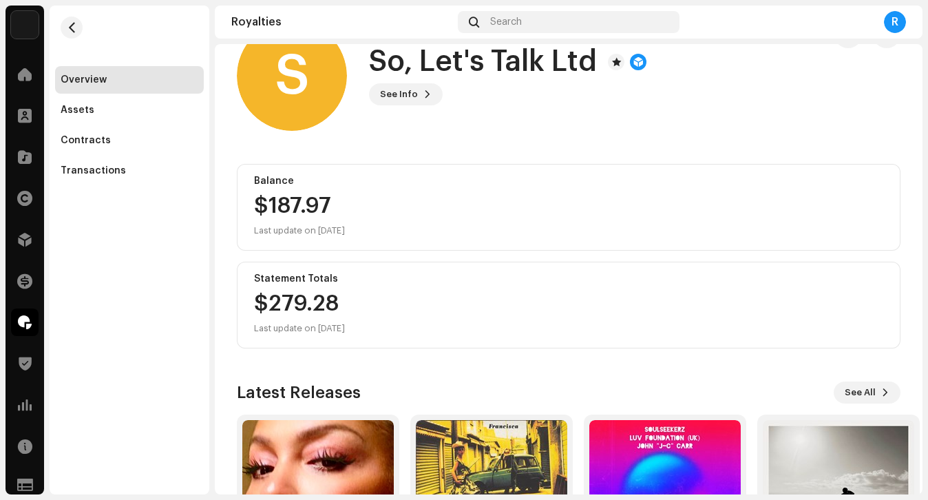
scroll to position [186, 0]
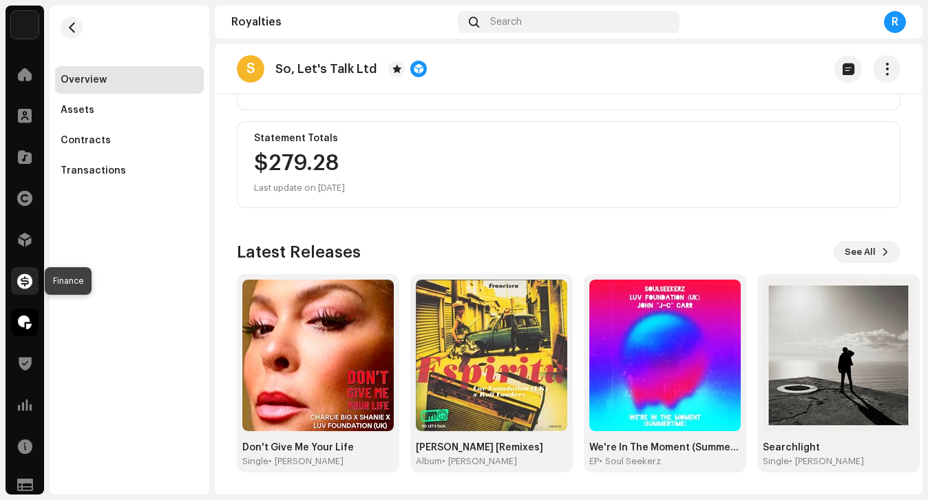
click at [24, 282] on span at bounding box center [24, 281] width 15 height 11
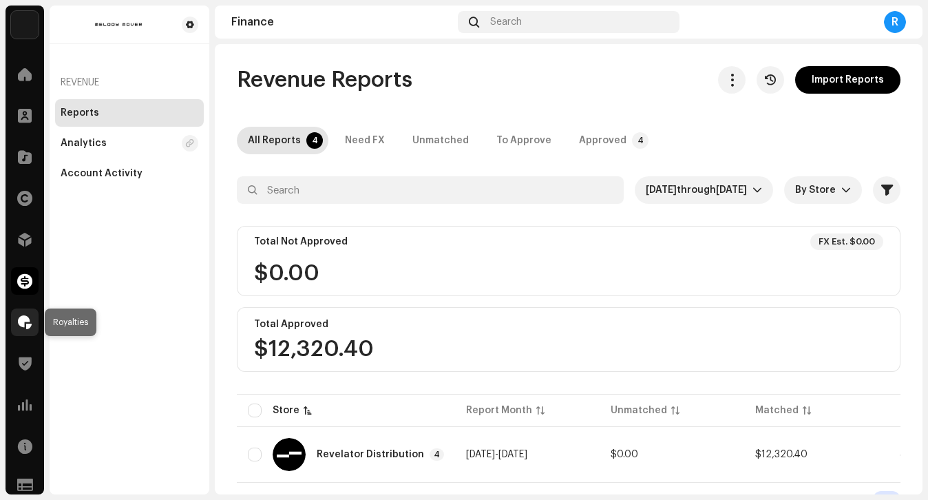
click at [26, 327] on span at bounding box center [25, 322] width 14 height 11
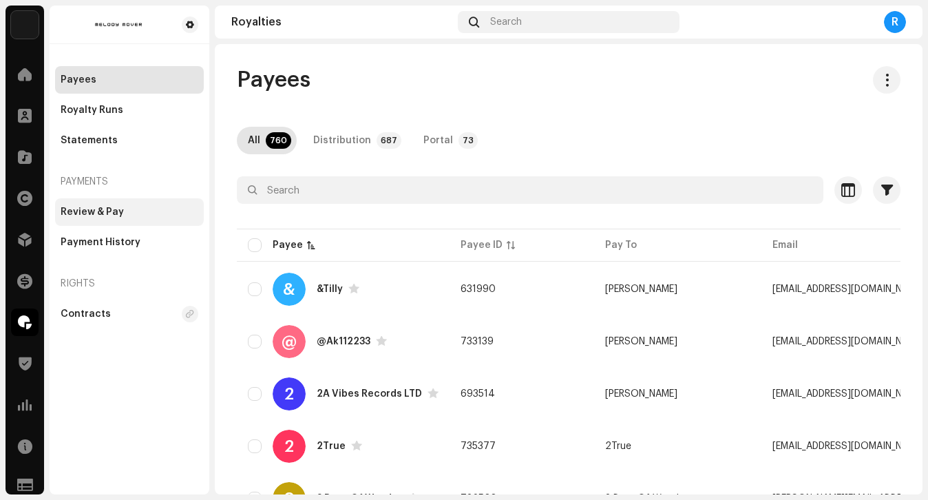
click at [115, 211] on div "Review & Pay" at bounding box center [92, 212] width 63 height 11
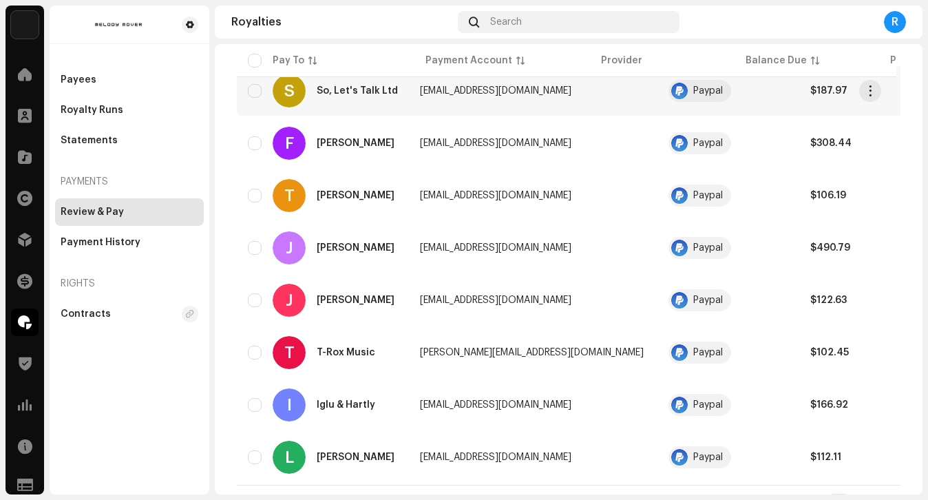
scroll to position [375, 0]
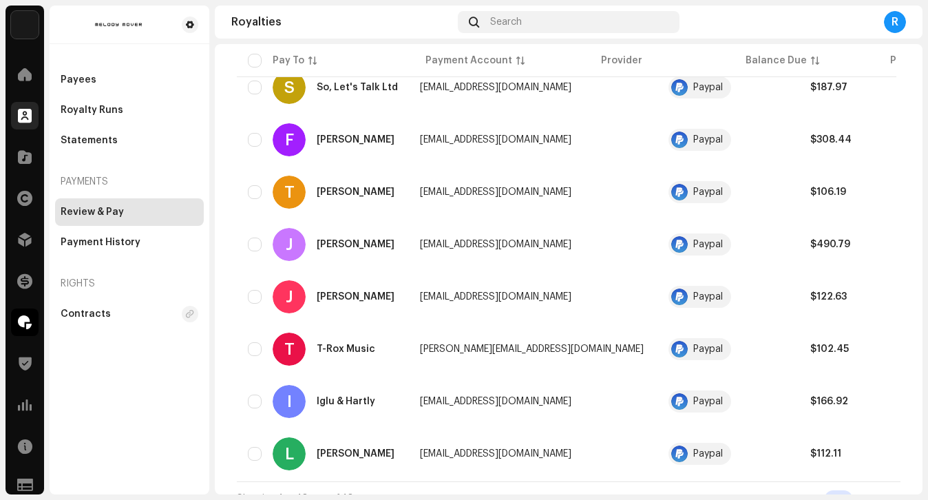
click at [11, 121] on div at bounding box center [25, 116] width 28 height 28
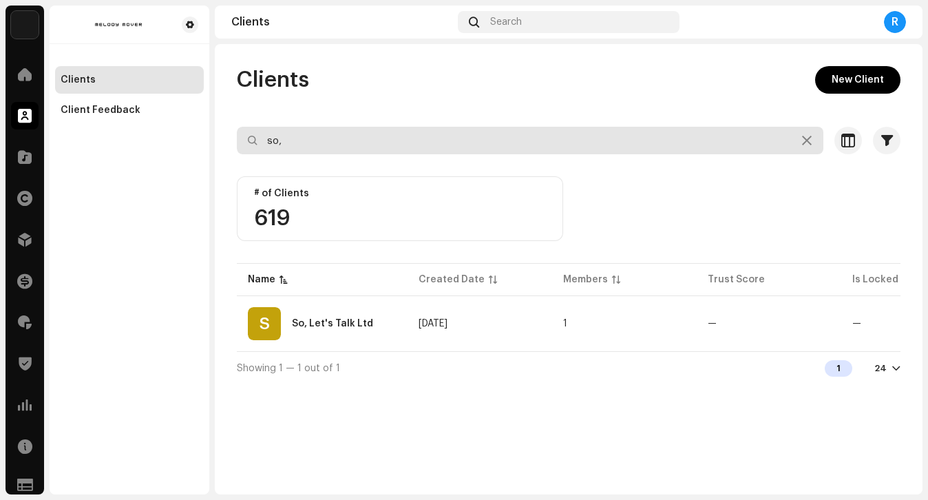
click at [371, 145] on input "so," at bounding box center [530, 141] width 587 height 28
type input "oliv"
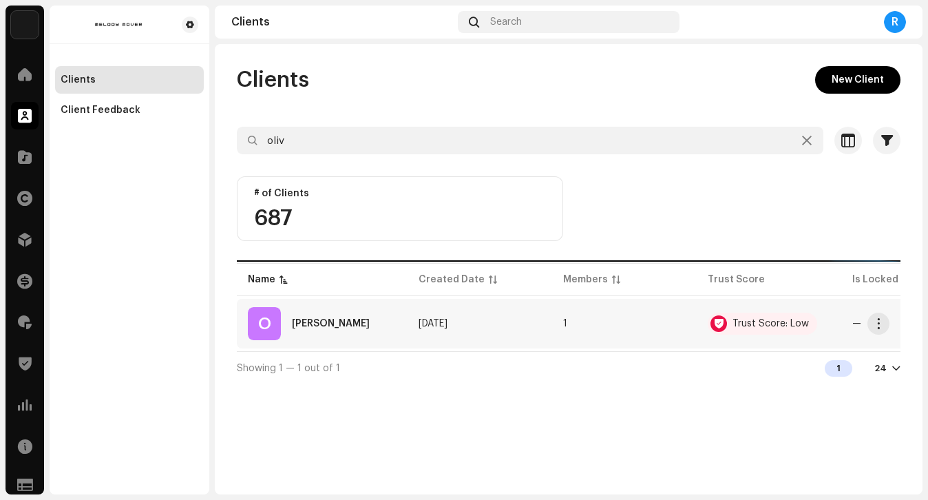
click at [331, 326] on div "[PERSON_NAME]" at bounding box center [331, 324] width 78 height 10
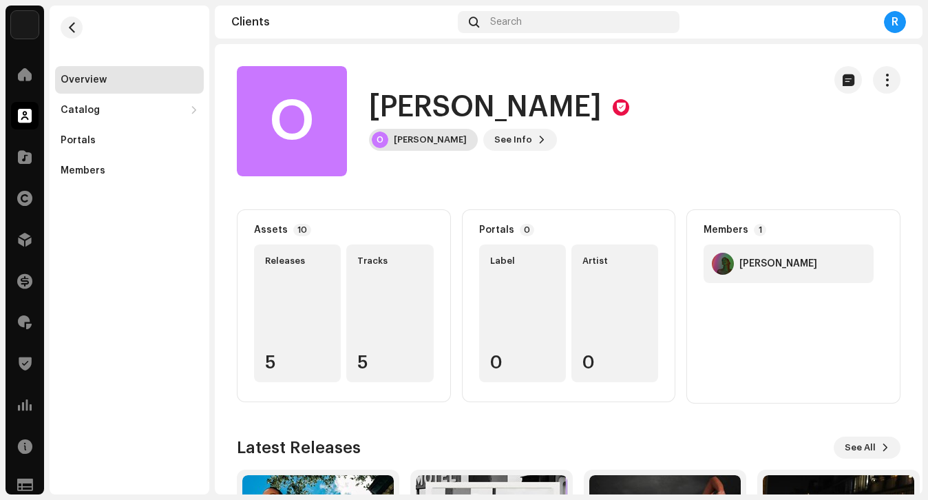
click at [411, 140] on div "[PERSON_NAME]" at bounding box center [430, 139] width 73 height 11
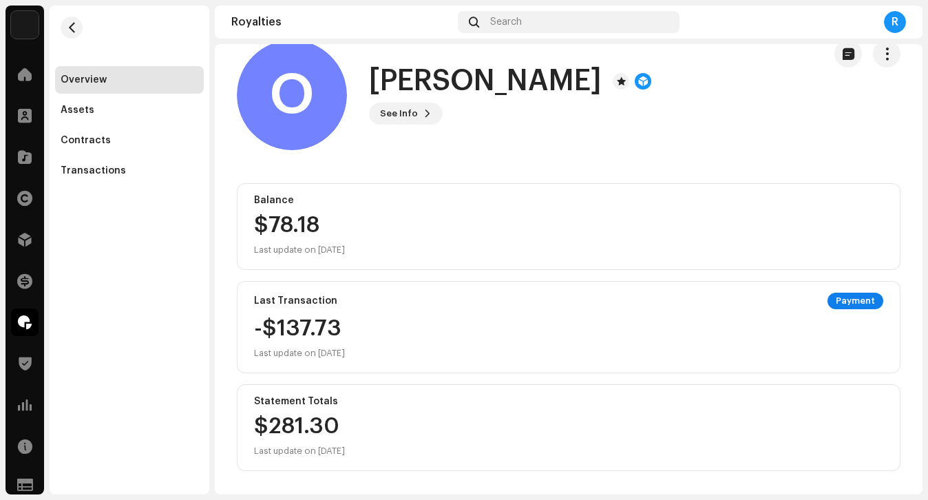
scroll to position [24, 0]
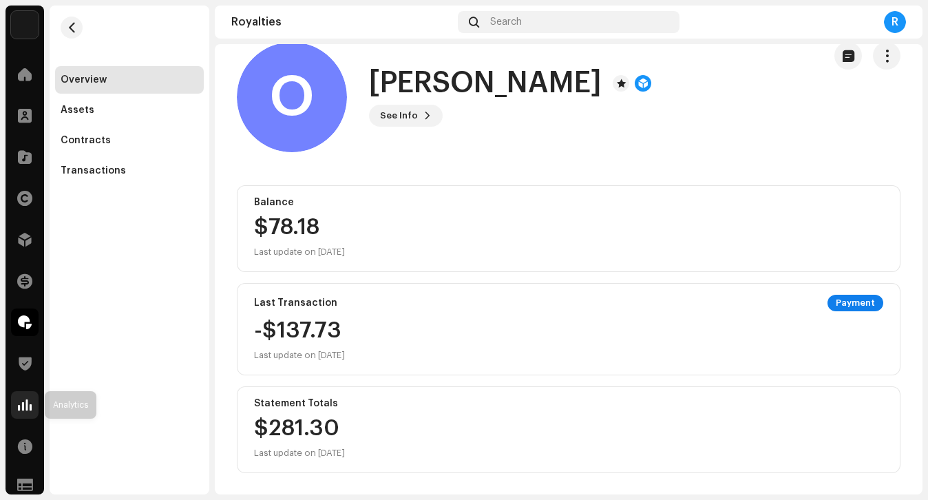
click at [32, 411] on div at bounding box center [25, 405] width 28 height 28
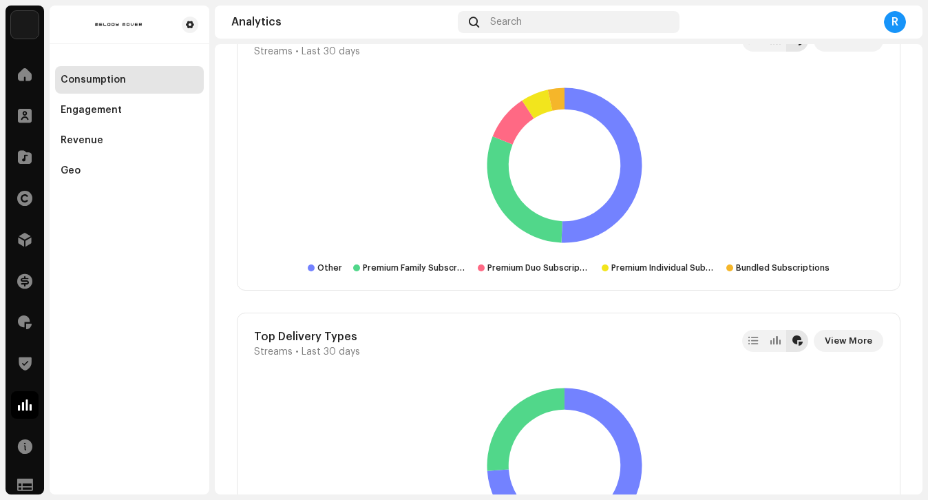
scroll to position [3363, 0]
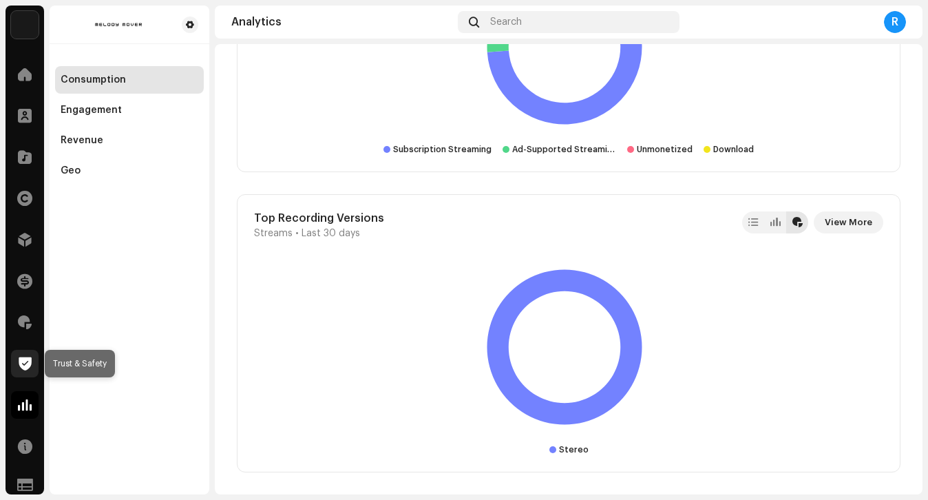
click at [28, 362] on span at bounding box center [25, 363] width 13 height 11
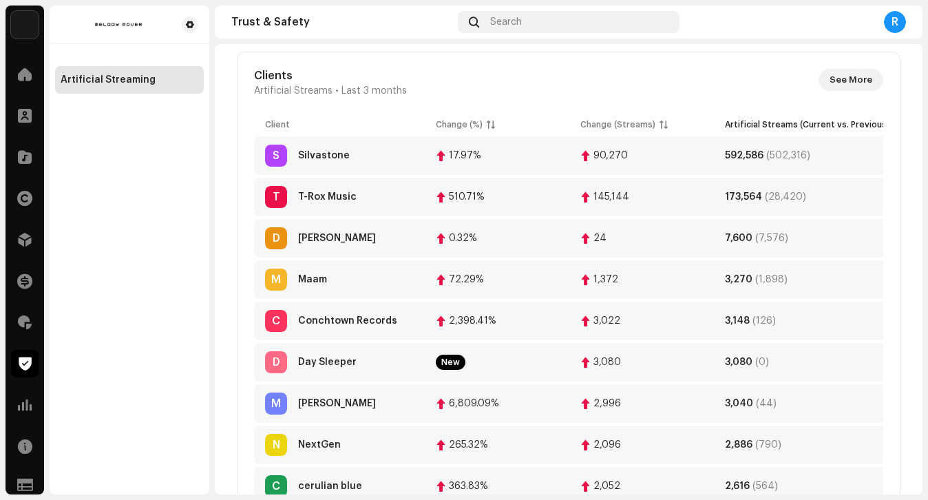
scroll to position [429, 0]
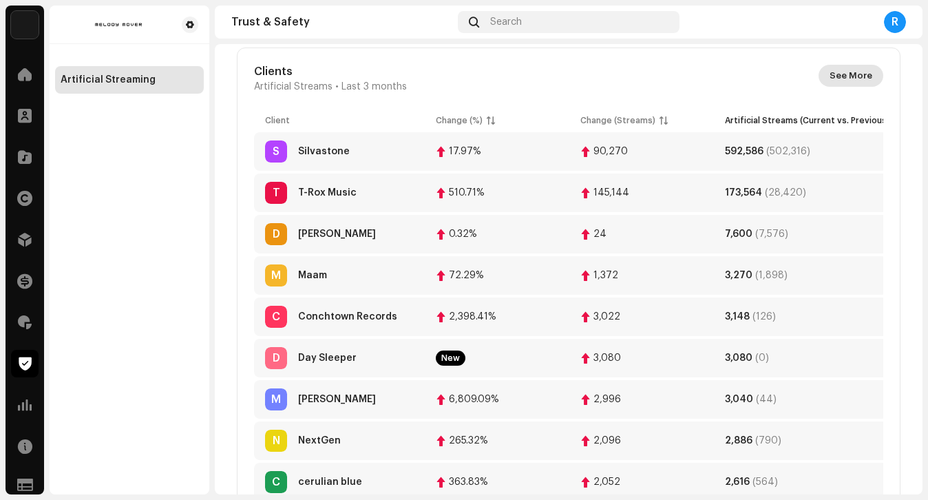
click at [853, 78] on span "See More" at bounding box center [851, 76] width 43 height 28
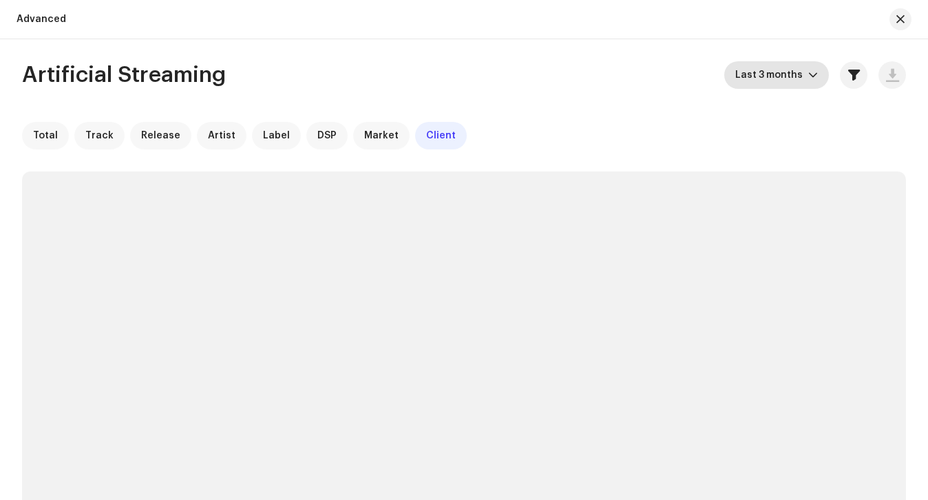
click at [754, 75] on span "Last 3 months" at bounding box center [772, 75] width 73 height 28
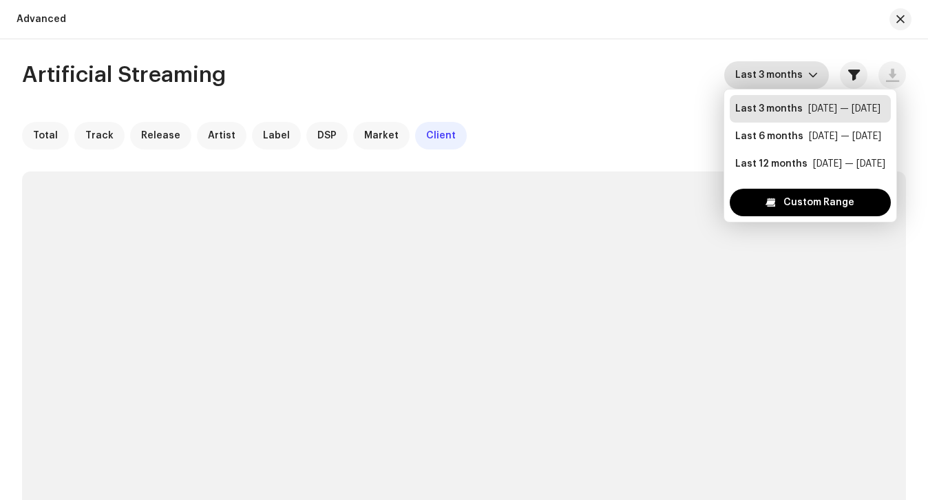
click at [686, 103] on div "Artificial Streaming Last 3 months Total Track Release Artist Label DSP Market …" at bounding box center [464, 442] width 928 height 763
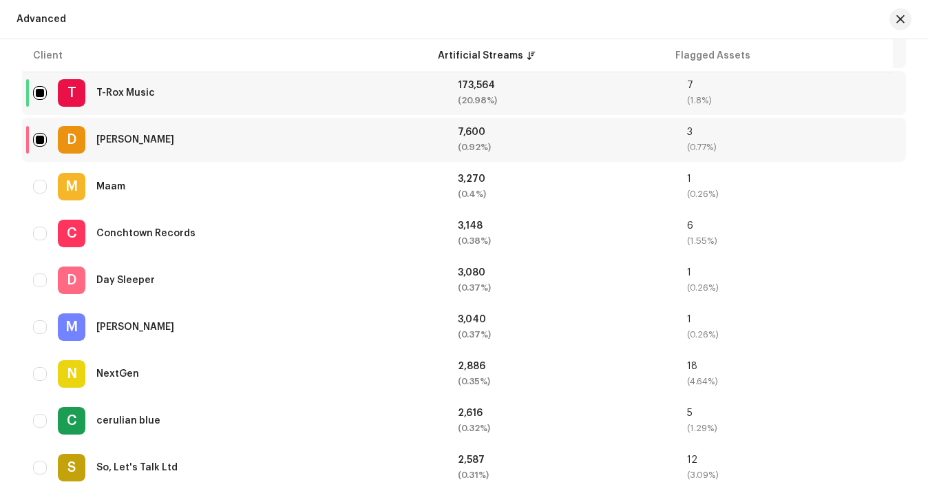
scroll to position [557, 0]
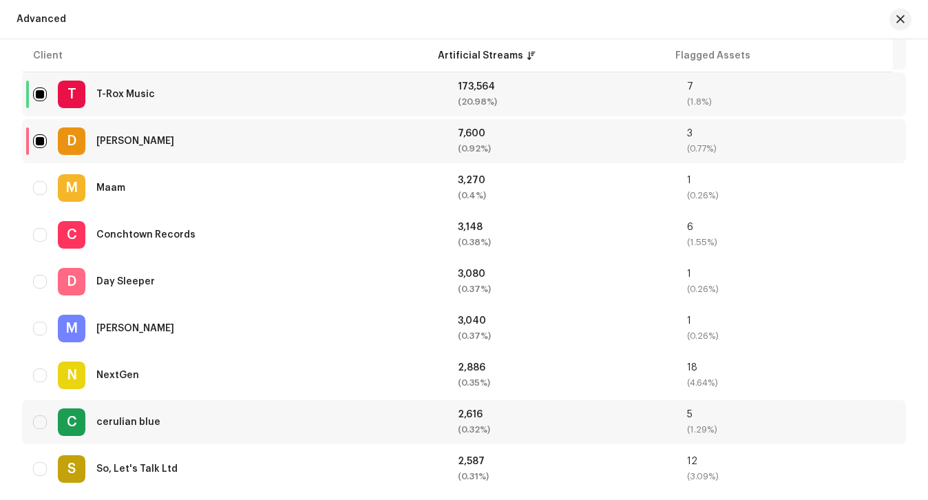
click at [687, 415] on div "5" at bounding box center [791, 415] width 208 height 10
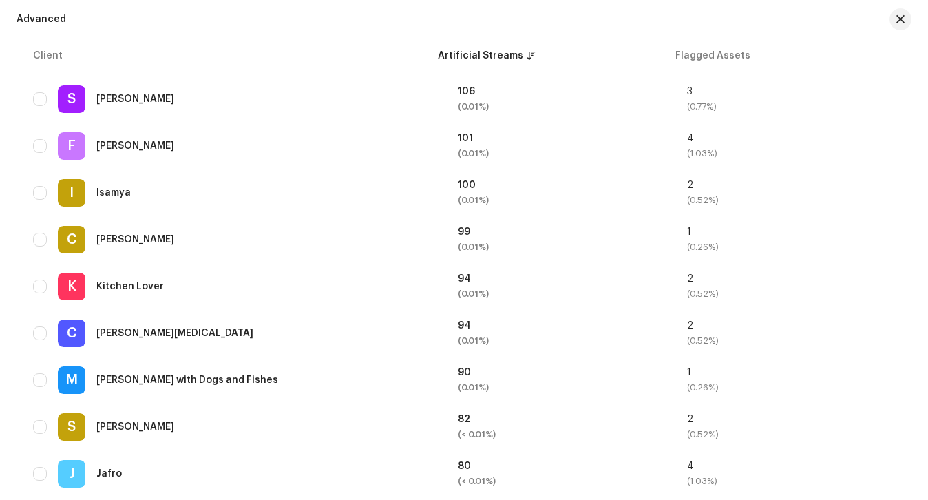
scroll to position [2371, 0]
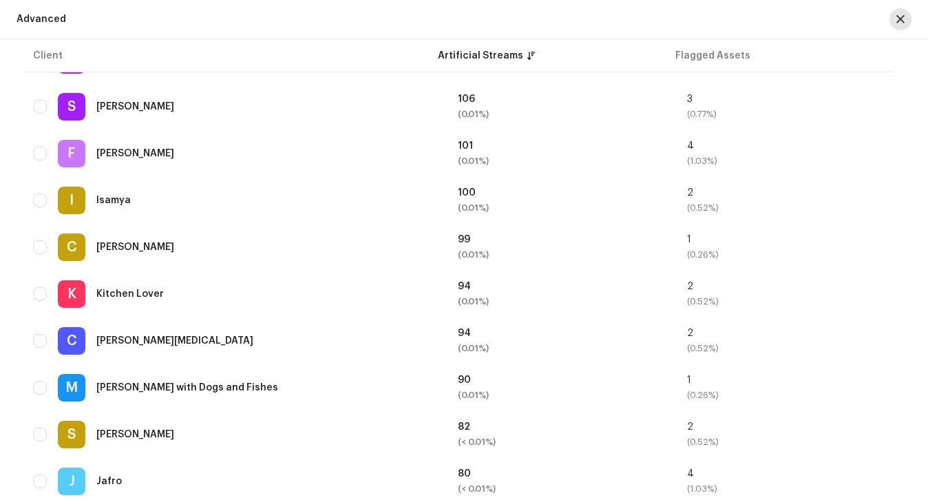
click at [905, 23] on button "button" at bounding box center [901, 19] width 22 height 22
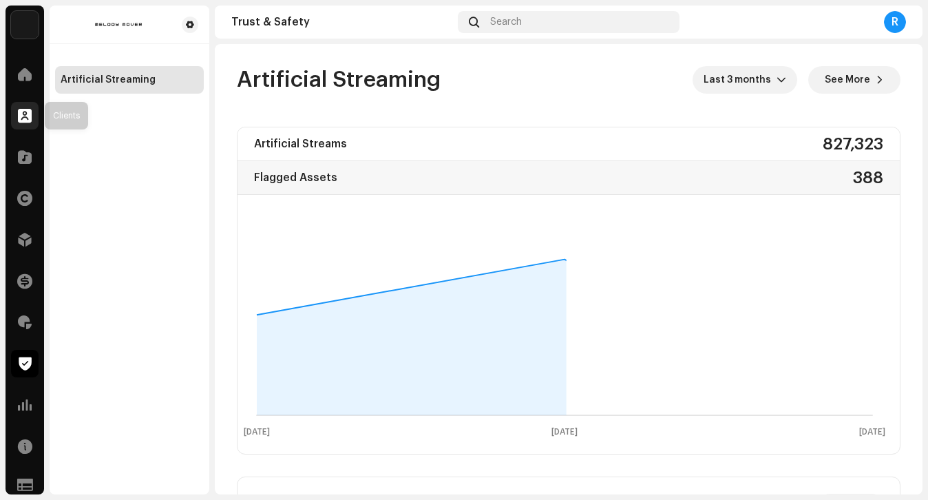
click at [30, 105] on div at bounding box center [25, 116] width 28 height 28
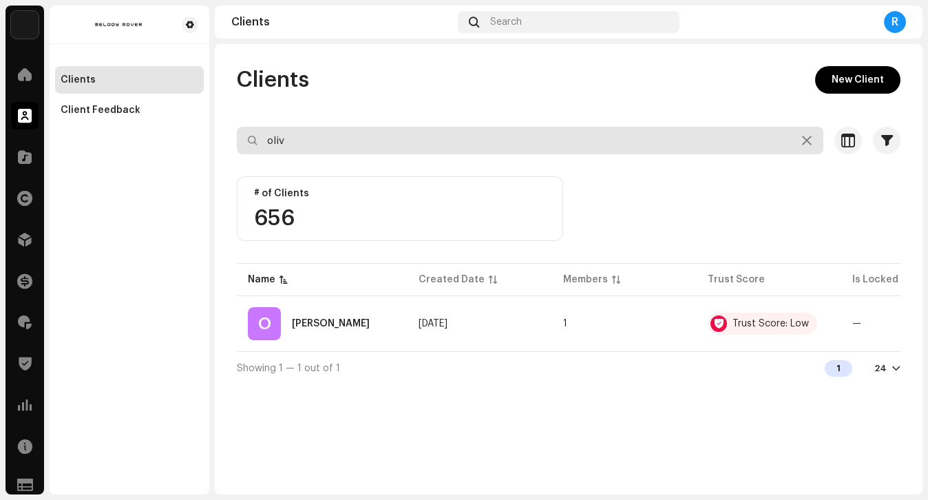
click at [312, 139] on input "oliv" at bounding box center [530, 141] width 587 height 28
type input "[PERSON_NAME]"
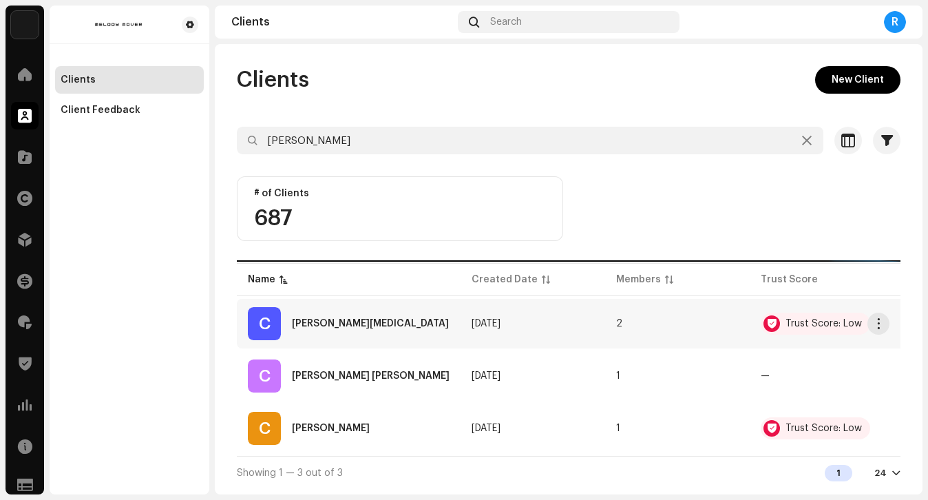
click at [355, 310] on div "C [PERSON_NAME][MEDICAL_DATA]" at bounding box center [349, 323] width 202 height 33
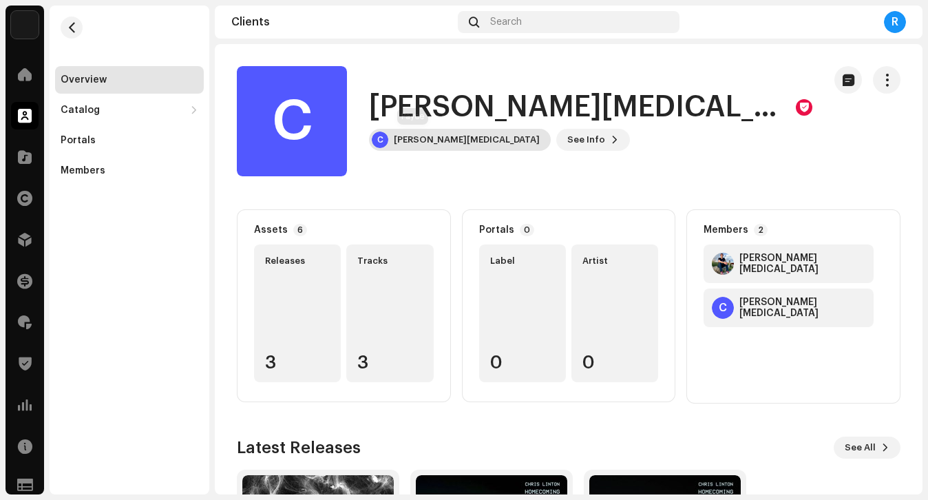
click at [408, 149] on div "C [PERSON_NAME][MEDICAL_DATA]" at bounding box center [460, 140] width 182 height 22
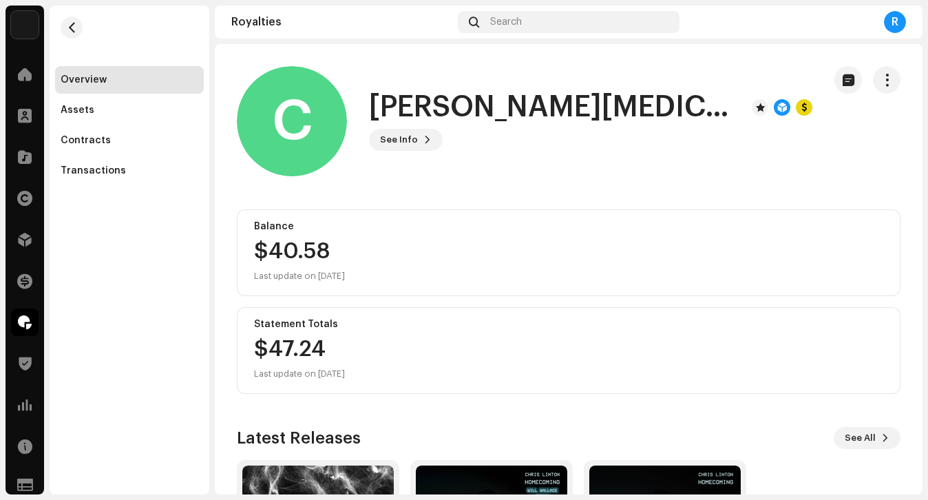
scroll to position [186, 0]
